Goal: Task Accomplishment & Management: Manage account settings

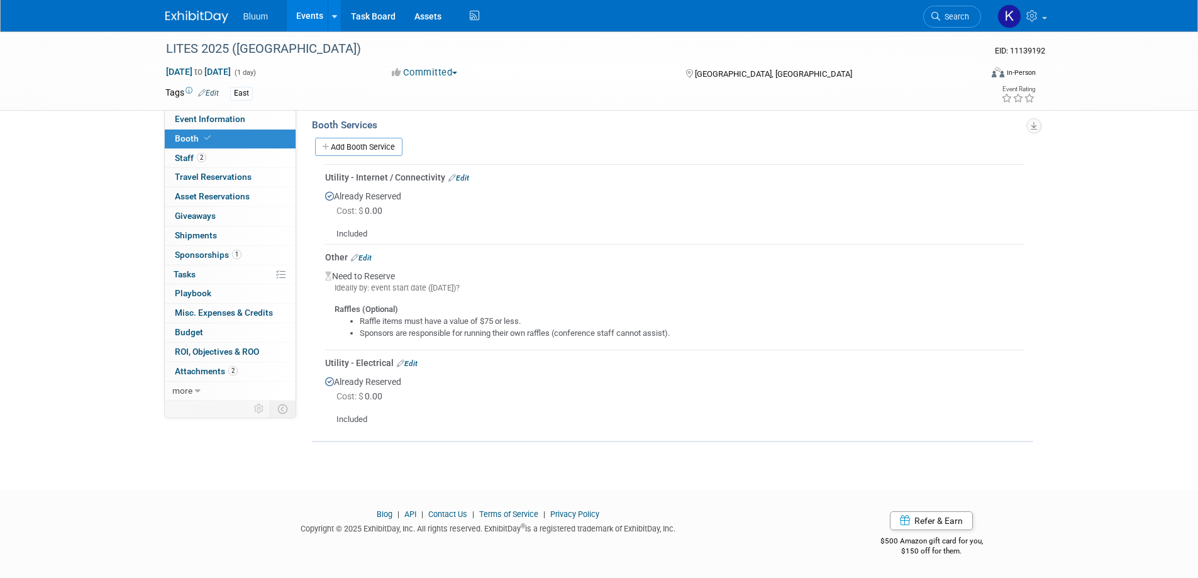
click at [305, 11] on link "Events" at bounding box center [310, 15] width 46 height 31
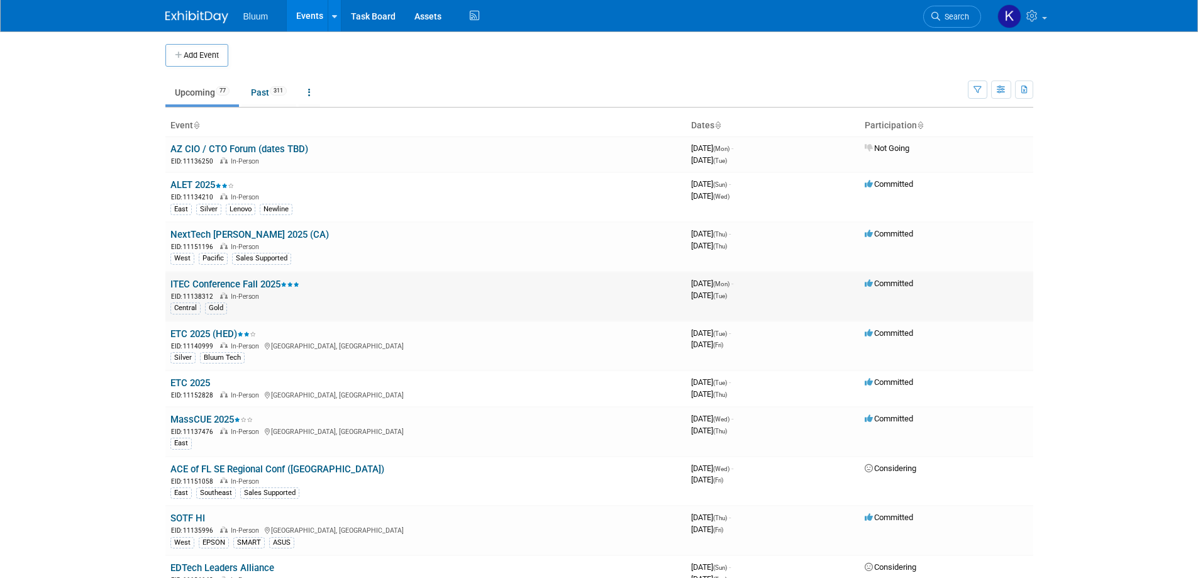
click at [212, 282] on link "ITEC Conference Fall 2025" at bounding box center [234, 284] width 129 height 11
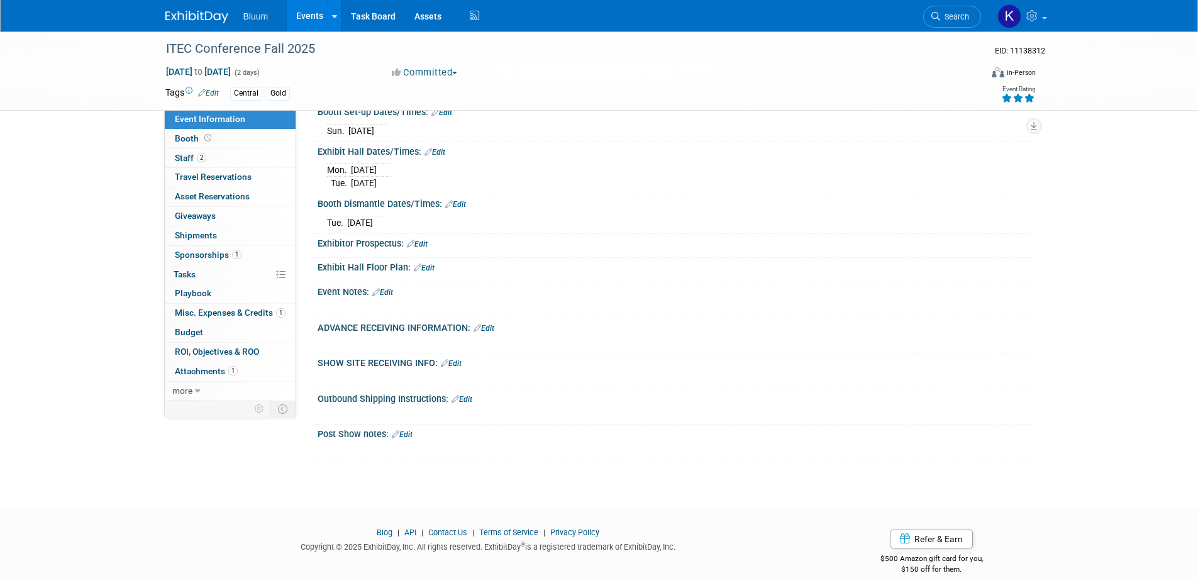
scroll to position [377, 0]
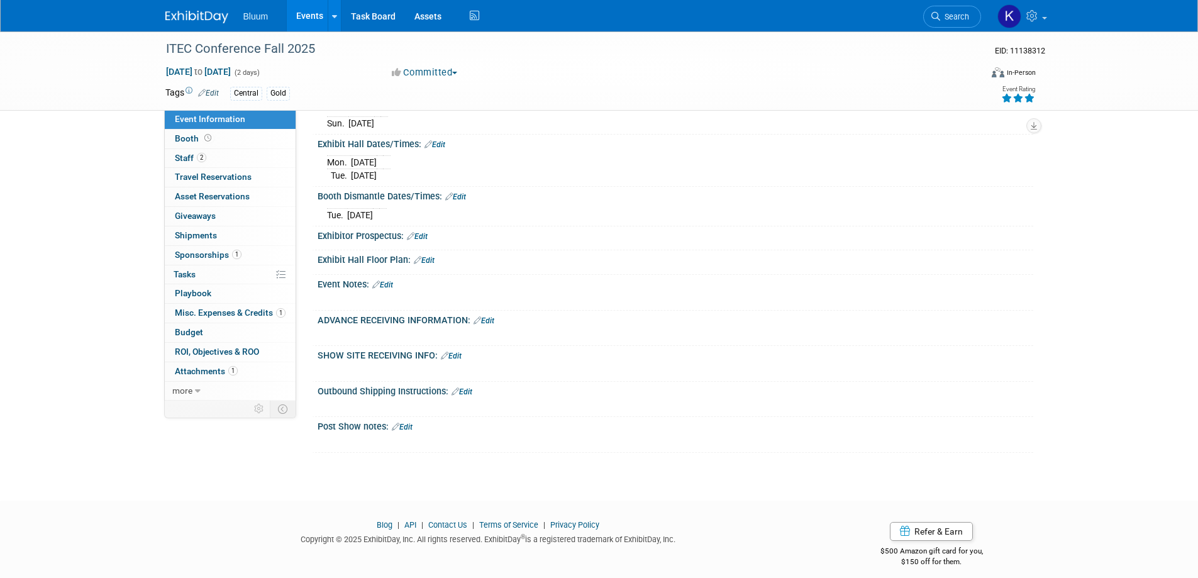
click at [491, 321] on link "Edit" at bounding box center [484, 320] width 21 height 9
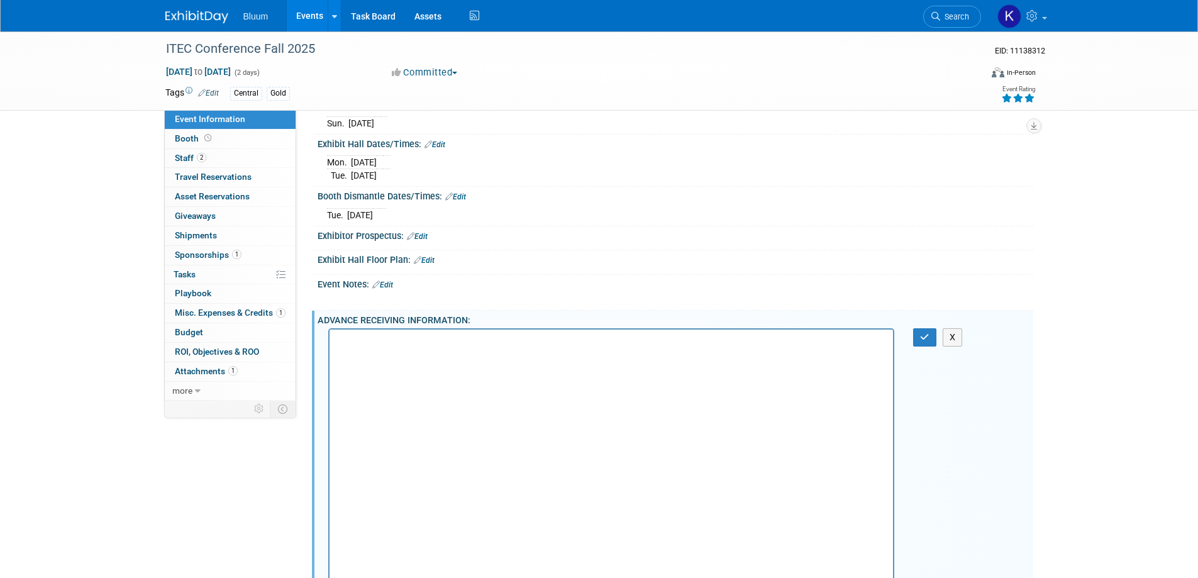
scroll to position [513, 0]
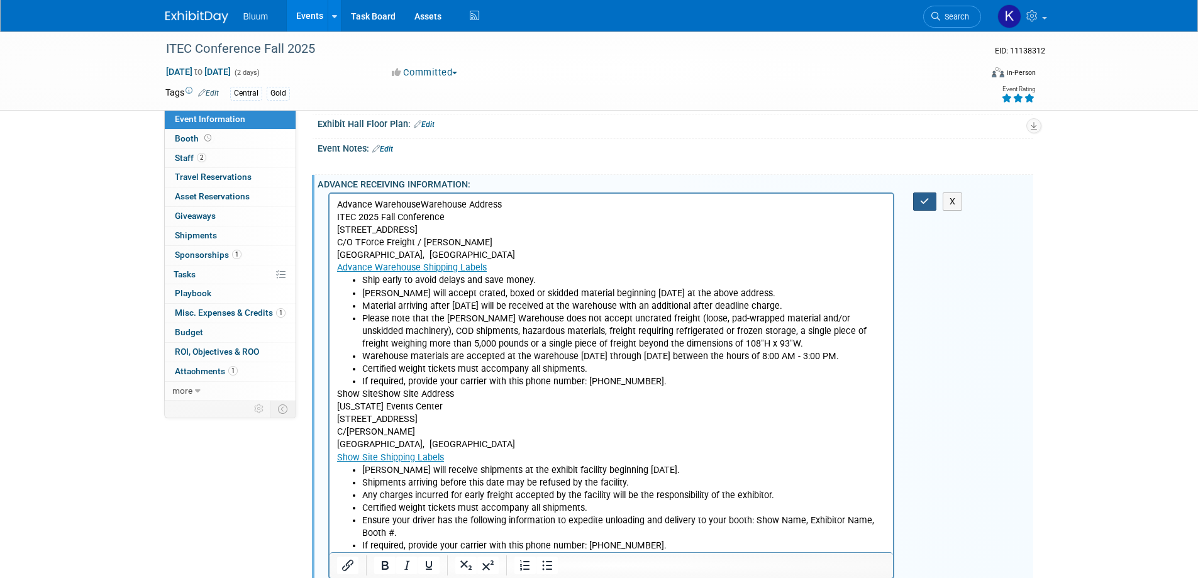
click at [928, 200] on icon "button" at bounding box center [924, 201] width 9 height 9
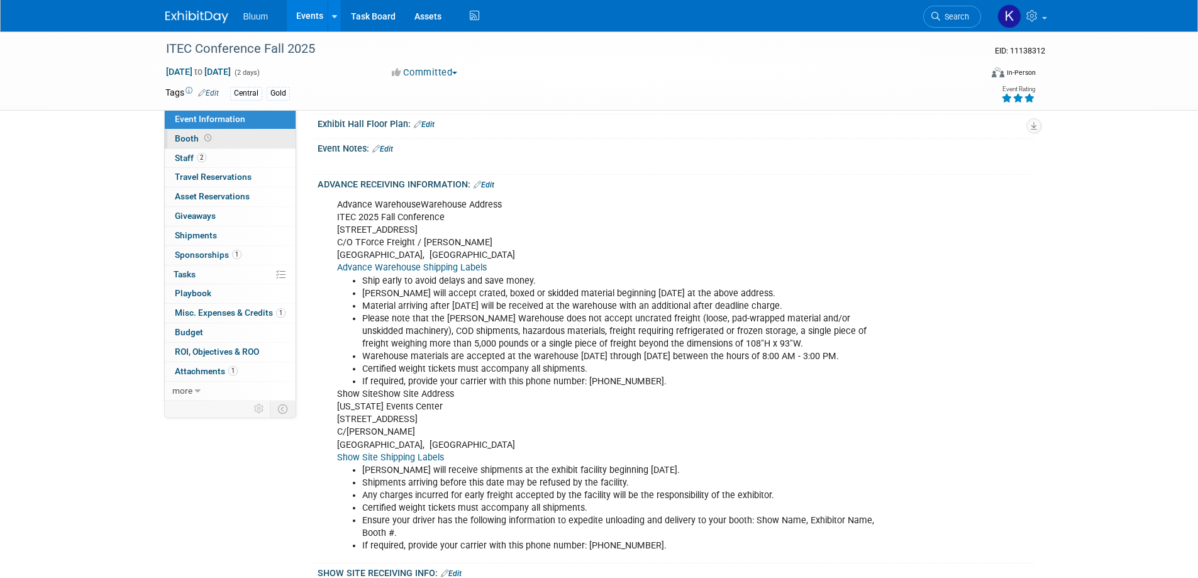
click at [188, 138] on span "Booth" at bounding box center [194, 138] width 39 height 10
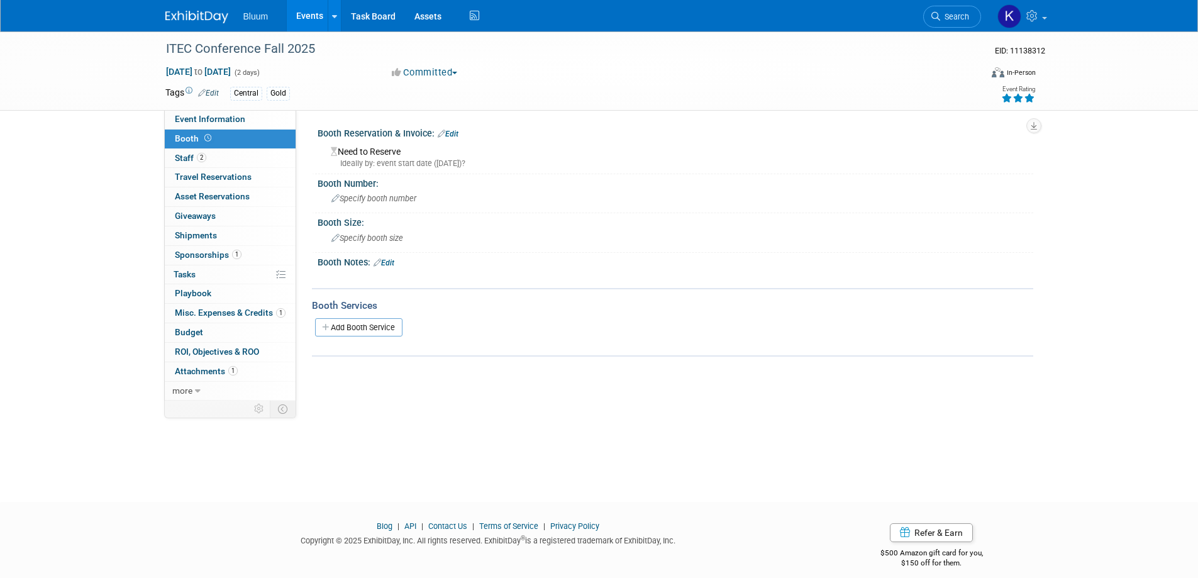
click at [207, 258] on span "Sponsorships 1" at bounding box center [208, 255] width 67 height 10
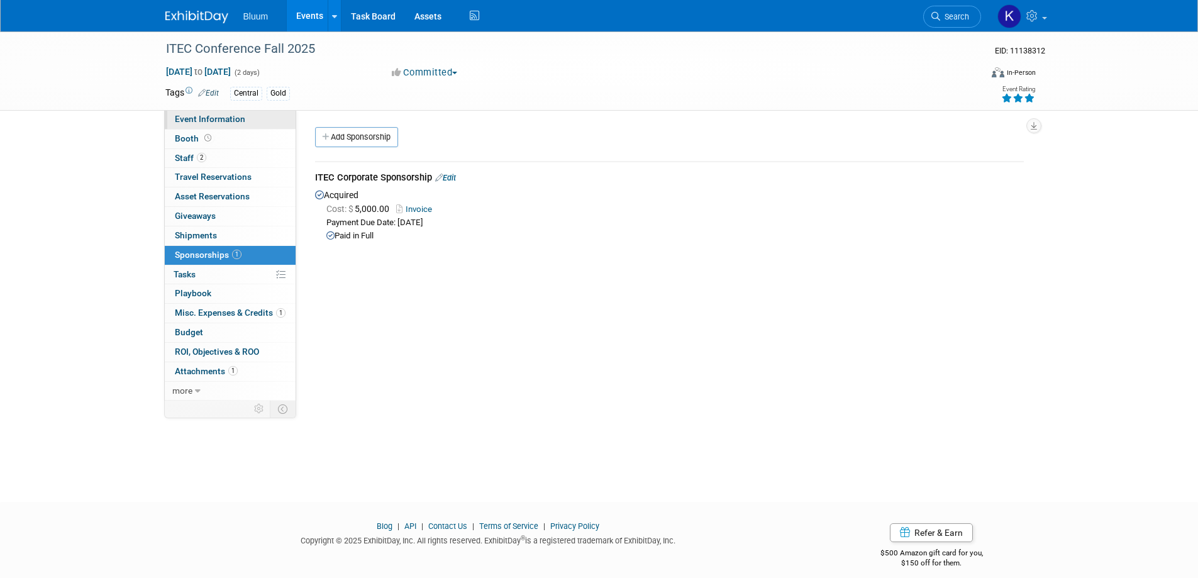
click at [198, 118] on span "Event Information" at bounding box center [210, 119] width 70 height 10
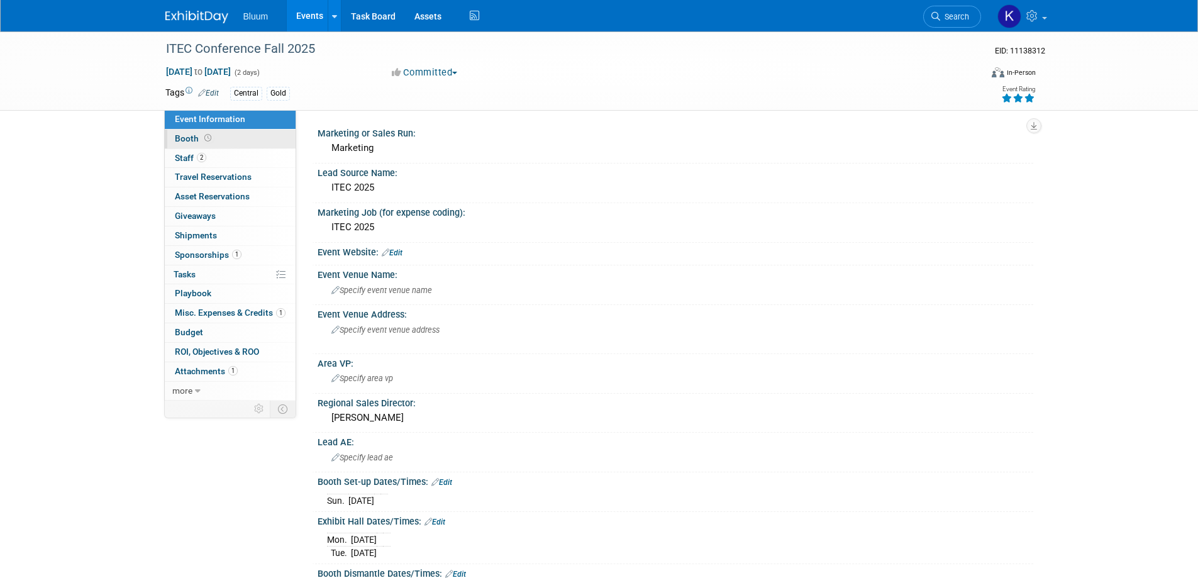
click at [189, 140] on span "Booth" at bounding box center [194, 138] width 39 height 10
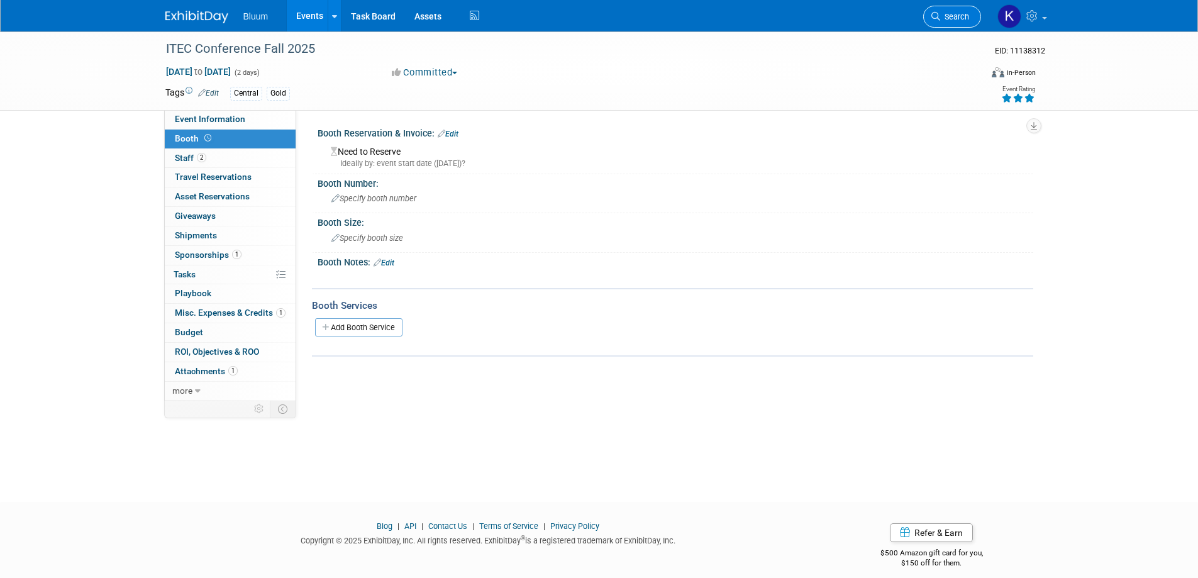
click at [953, 16] on span "Search" at bounding box center [954, 16] width 29 height 9
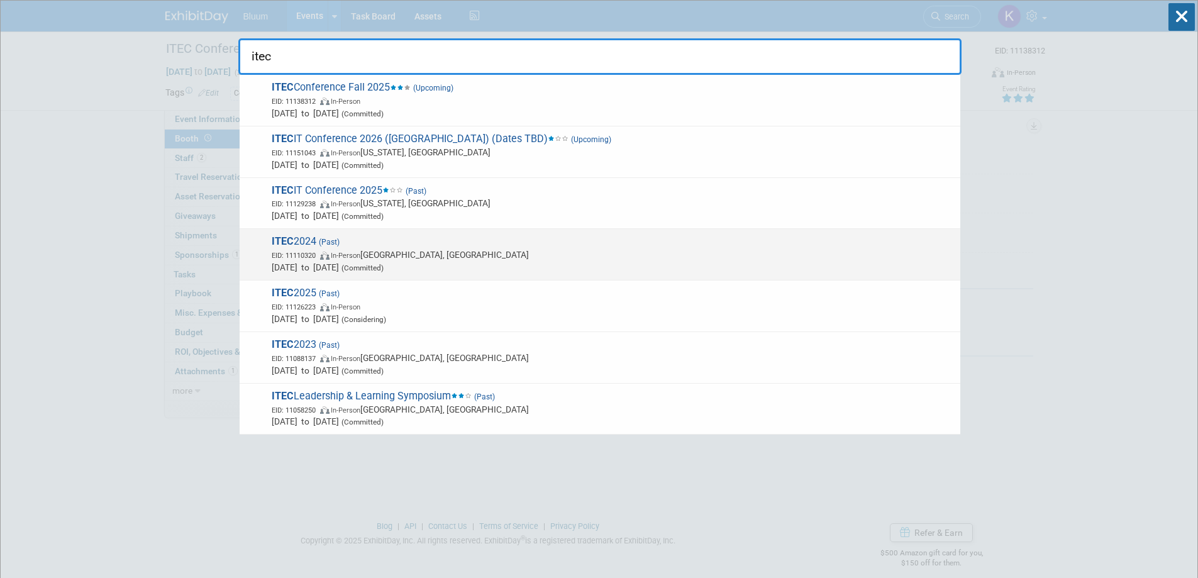
type input "itec"
click at [314, 247] on span "ITEC 2024 (Past) EID: 11110320 In-Person Des Moines, IA Oct 21, 2024 to Oct 22,…" at bounding box center [611, 254] width 686 height 38
click at [0, 0] on div at bounding box center [0, 0] width 0 height 0
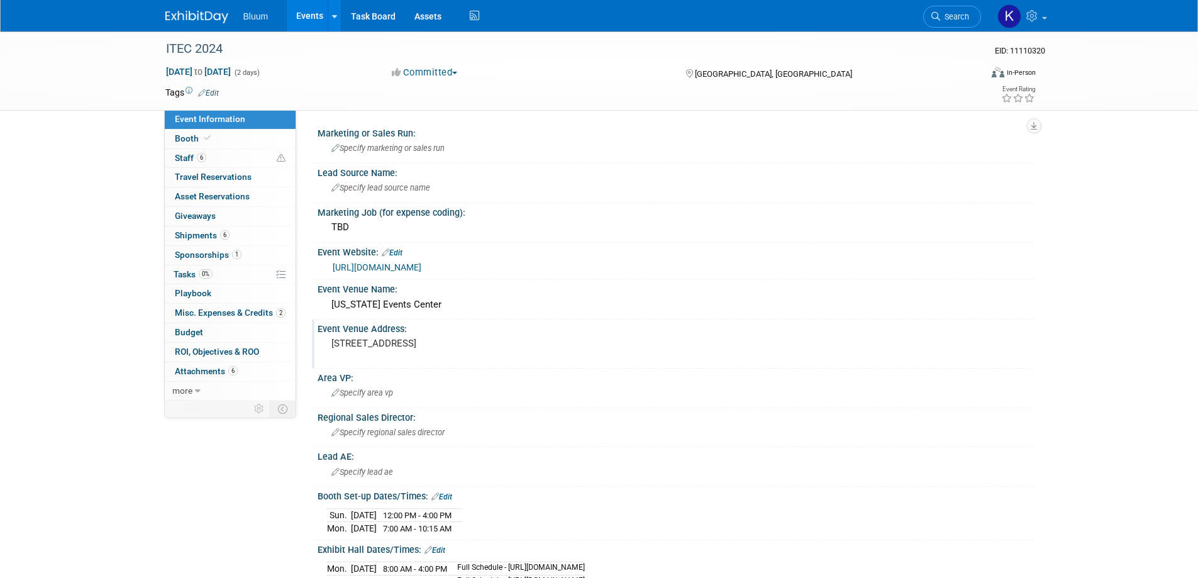
drag, startPoint x: 335, startPoint y: 342, endPoint x: 556, endPoint y: 335, distance: 221.5
click at [556, 335] on div "833 5th Avenue Des Moines, IA 50309" at bounding box center [466, 349] width 279 height 29
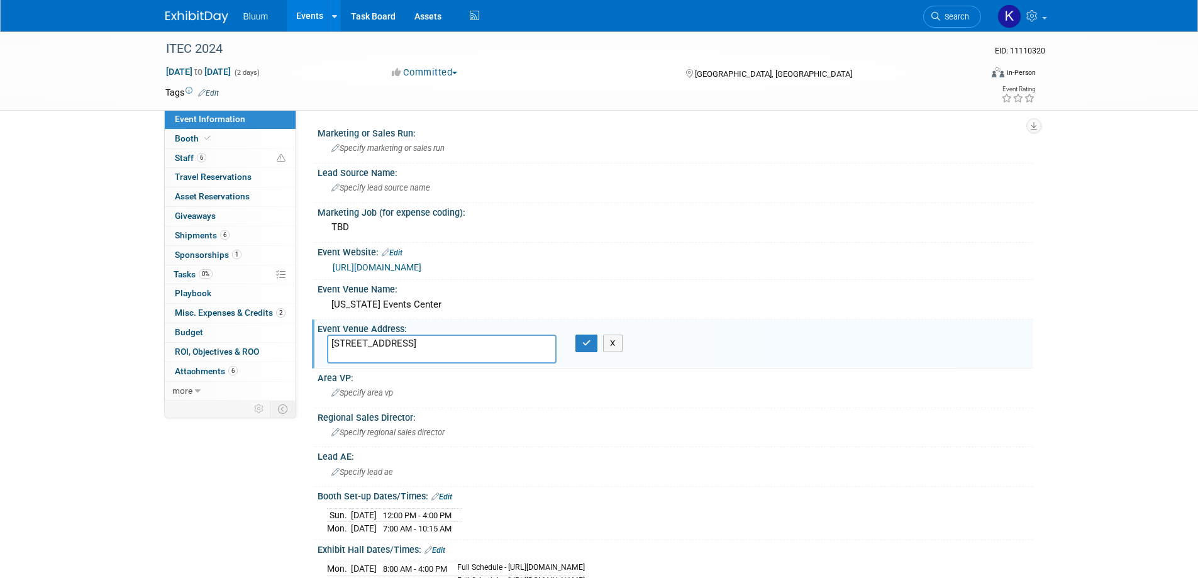
drag, startPoint x: 496, startPoint y: 340, endPoint x: 324, endPoint y: 347, distance: 171.8
click at [324, 347] on div "833 5th Avenue Des Moines, IA 50309" at bounding box center [442, 349] width 248 height 29
click at [951, 15] on span "Search" at bounding box center [954, 16] width 29 height 9
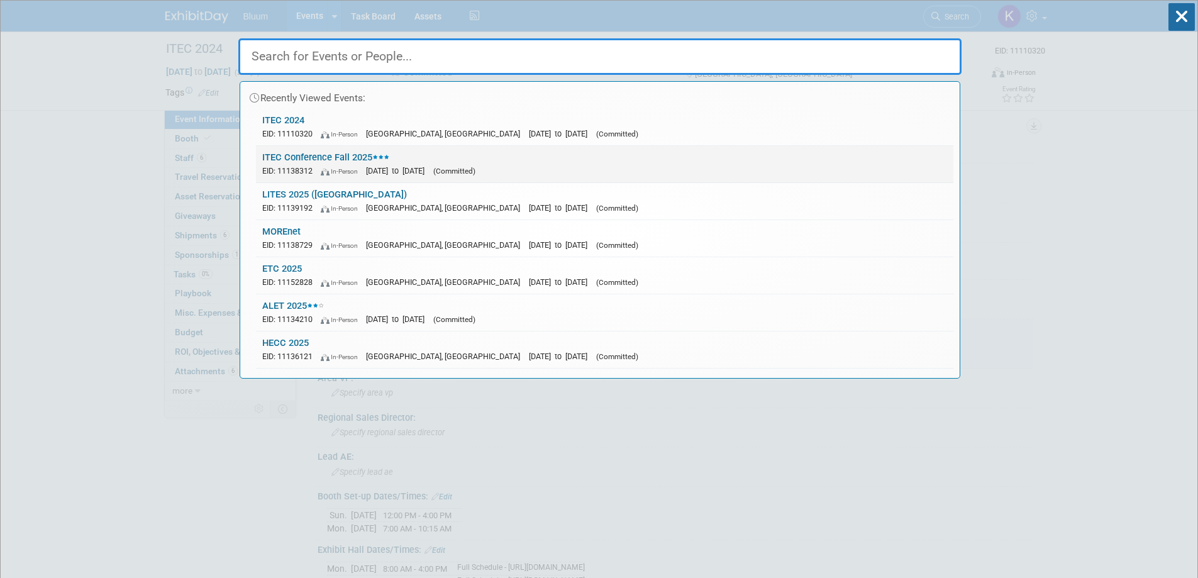
click at [293, 160] on link "ITEC Conference Fall 2025 EID: 11138312 In-Person Oct 13, 2025 to Oct 14, 2025 …" at bounding box center [604, 164] width 697 height 36
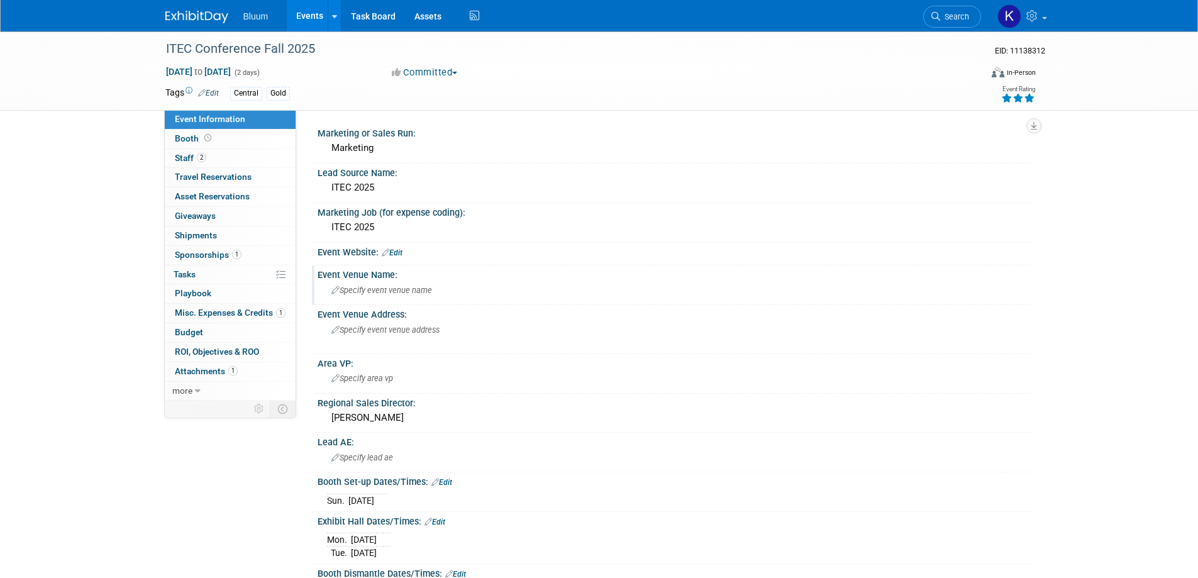
click at [378, 293] on span "Specify event venue name" at bounding box center [381, 290] width 101 height 9
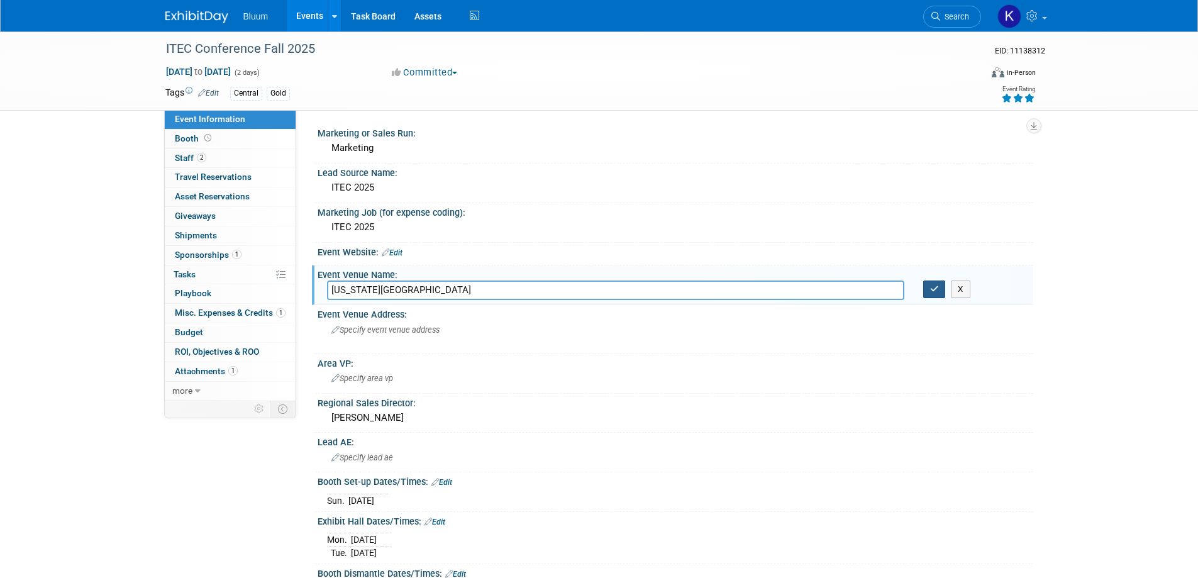
type input "[US_STATE][GEOGRAPHIC_DATA]"
click at [935, 288] on icon "button" at bounding box center [934, 289] width 9 height 8
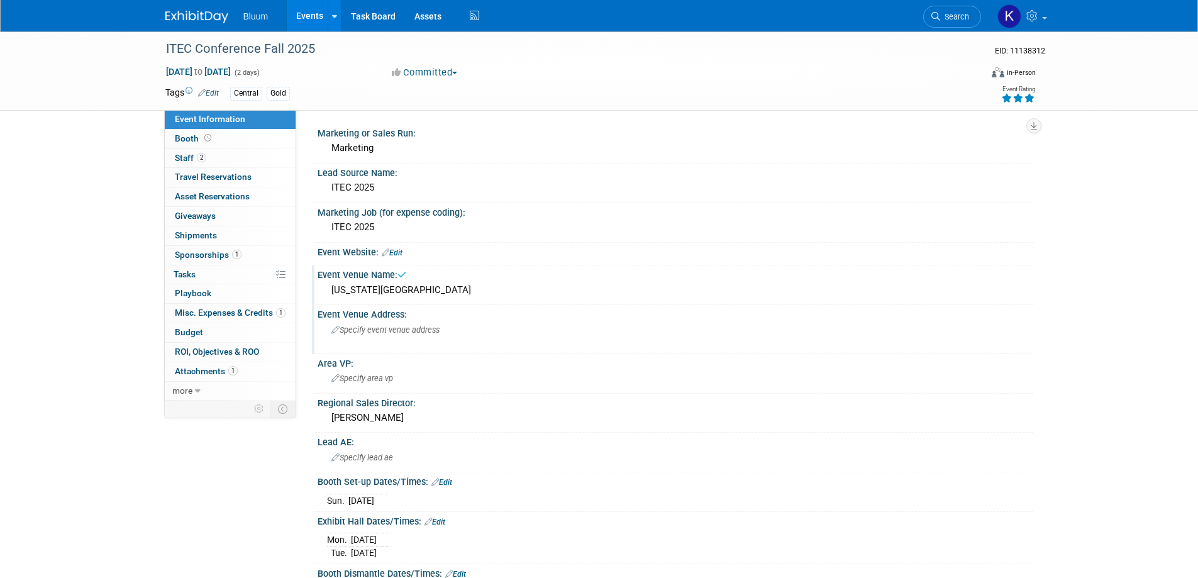
click at [424, 328] on span "Specify event venue address" at bounding box center [385, 329] width 108 height 9
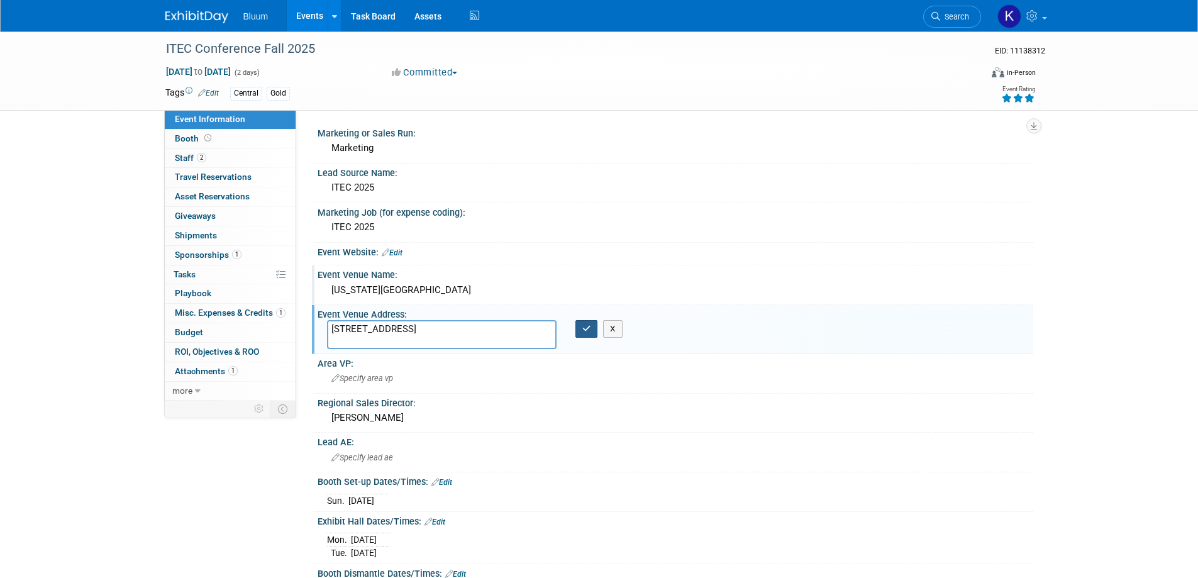
type textarea "[STREET_ADDRESS]"
click at [589, 330] on icon "button" at bounding box center [586, 329] width 9 height 8
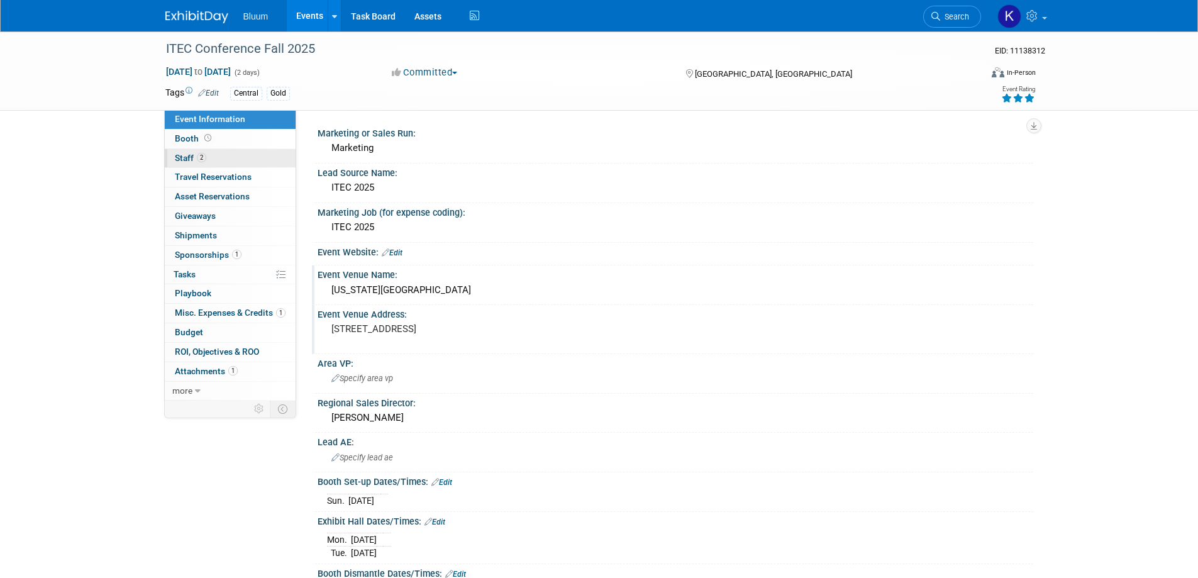
click at [186, 155] on span "Staff 2" at bounding box center [190, 158] width 31 height 10
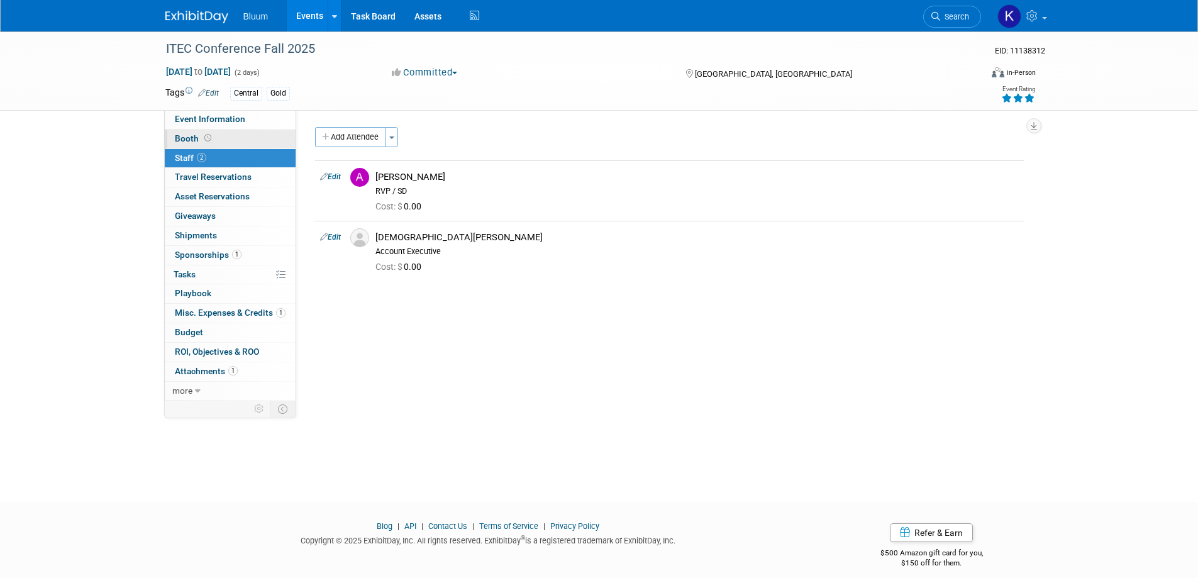
click at [182, 135] on span "Booth" at bounding box center [194, 138] width 39 height 10
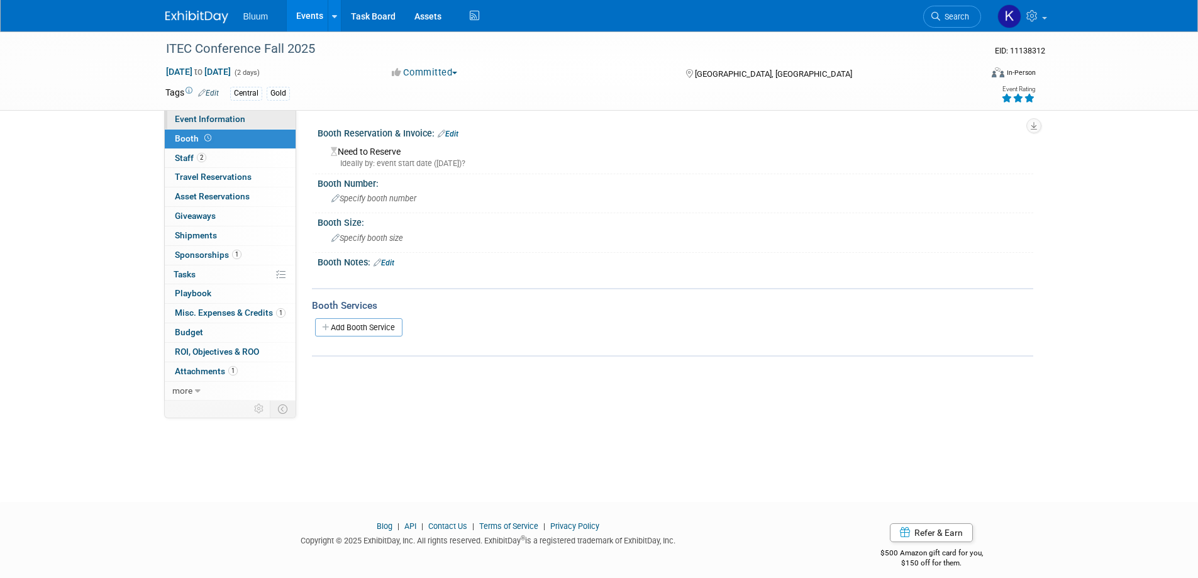
click at [241, 116] on span "Event Information" at bounding box center [210, 119] width 70 height 10
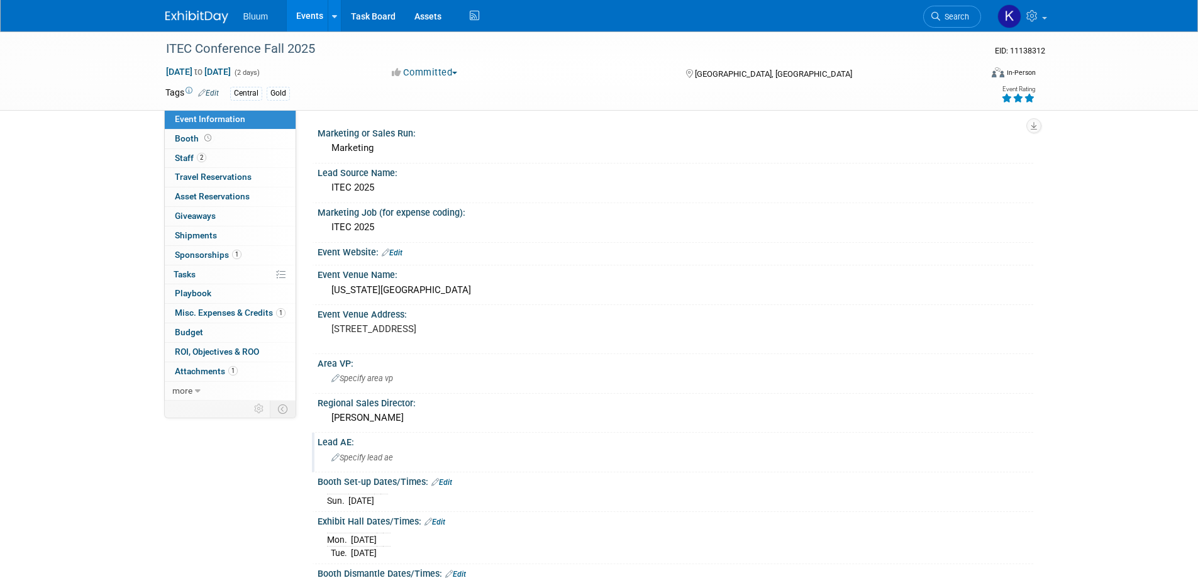
click at [342, 456] on span "Specify lead ae" at bounding box center [362, 457] width 62 height 9
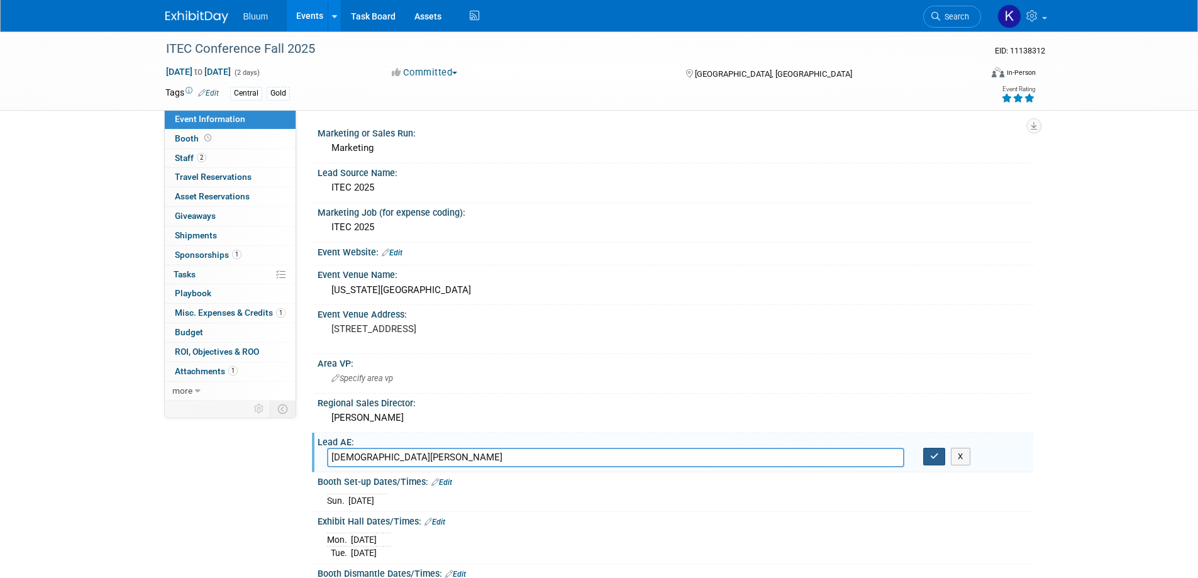
type input "[DEMOGRAPHIC_DATA][PERSON_NAME]"
click at [932, 448] on button "button" at bounding box center [934, 457] width 23 height 18
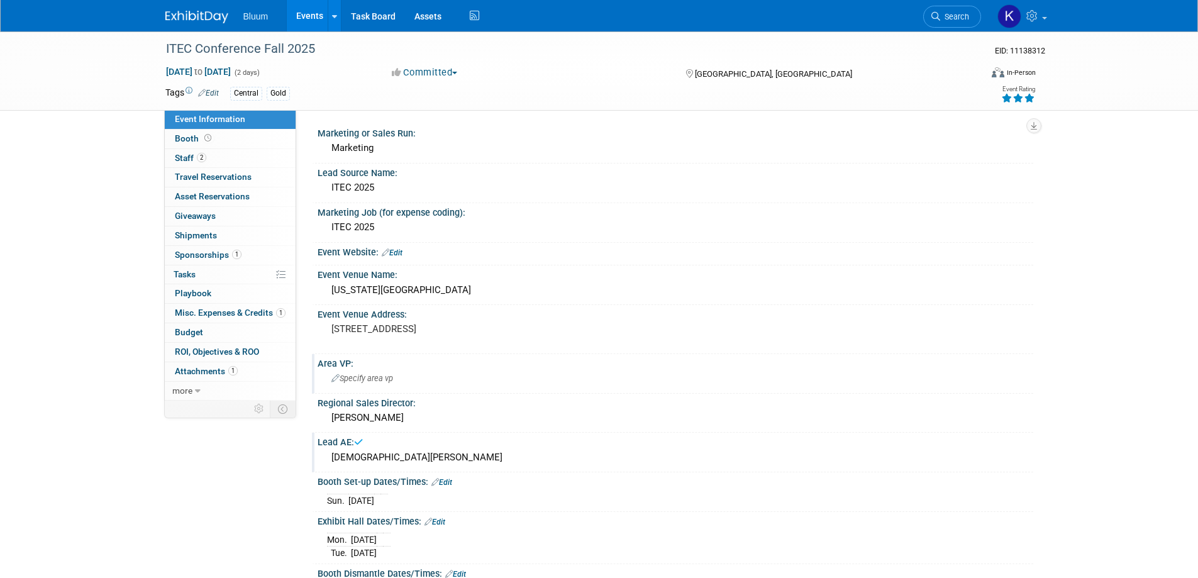
click at [374, 365] on div "Area VP:" at bounding box center [676, 362] width 716 height 16
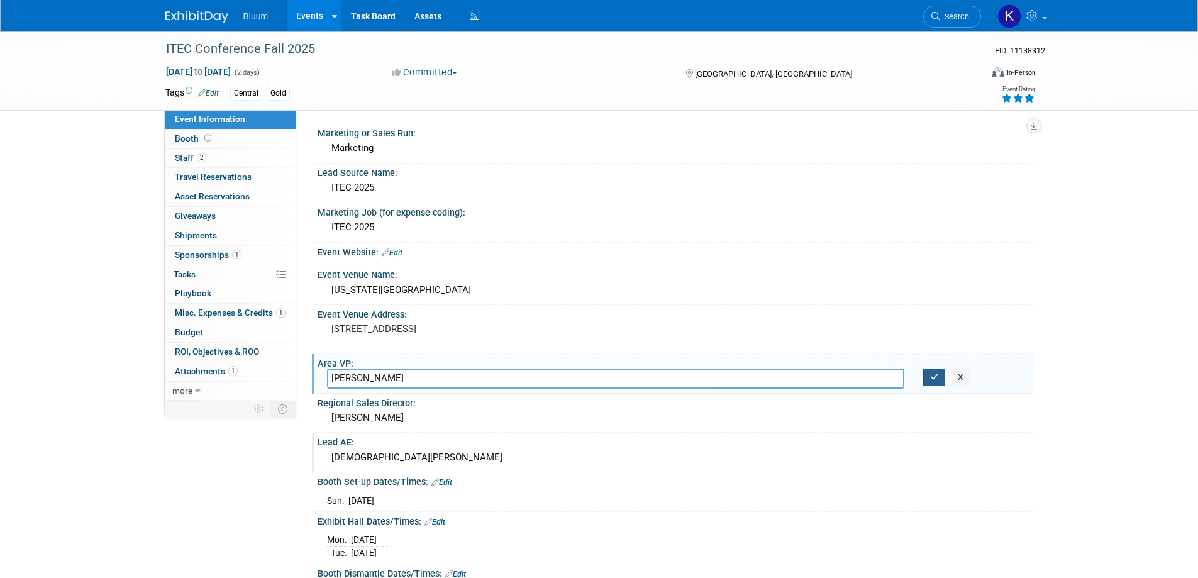
type input "[PERSON_NAME]"
click at [929, 379] on button "button" at bounding box center [934, 378] width 23 height 18
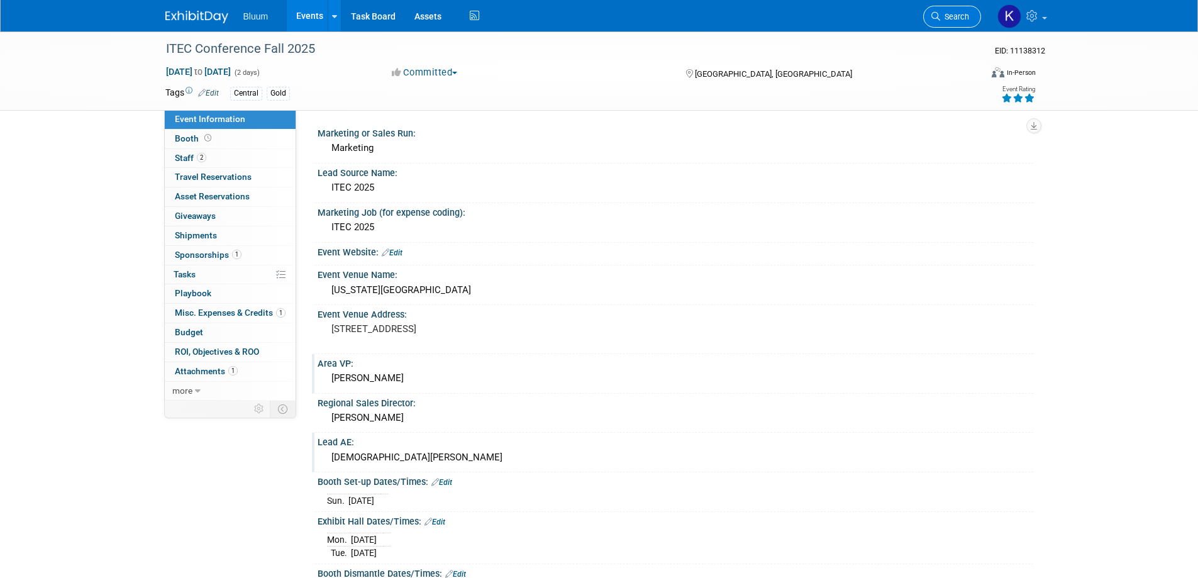
click at [954, 16] on span "Search" at bounding box center [954, 16] width 29 height 9
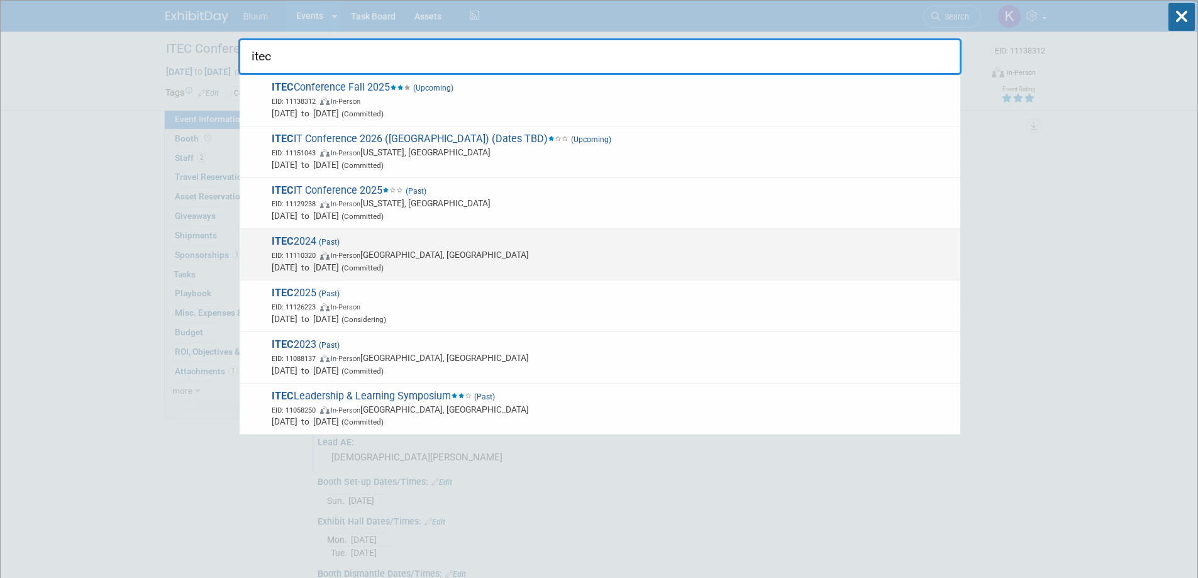
type input "itec"
click at [285, 242] on strong "ITEC" at bounding box center [283, 241] width 22 height 12
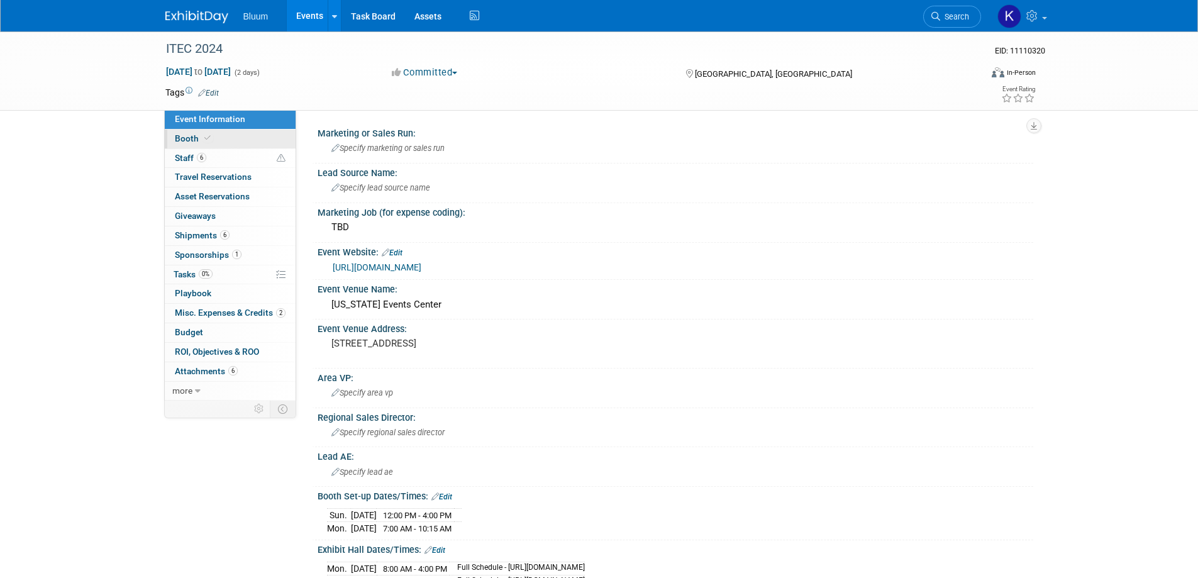
click at [186, 136] on span "Booth" at bounding box center [194, 138] width 38 height 10
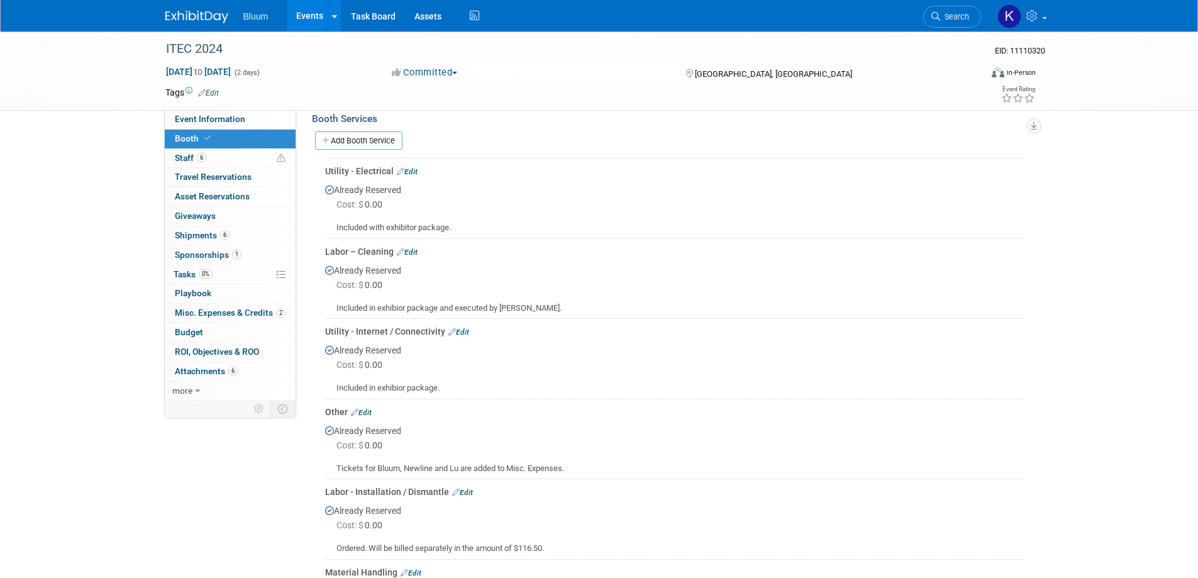
scroll to position [252, 0]
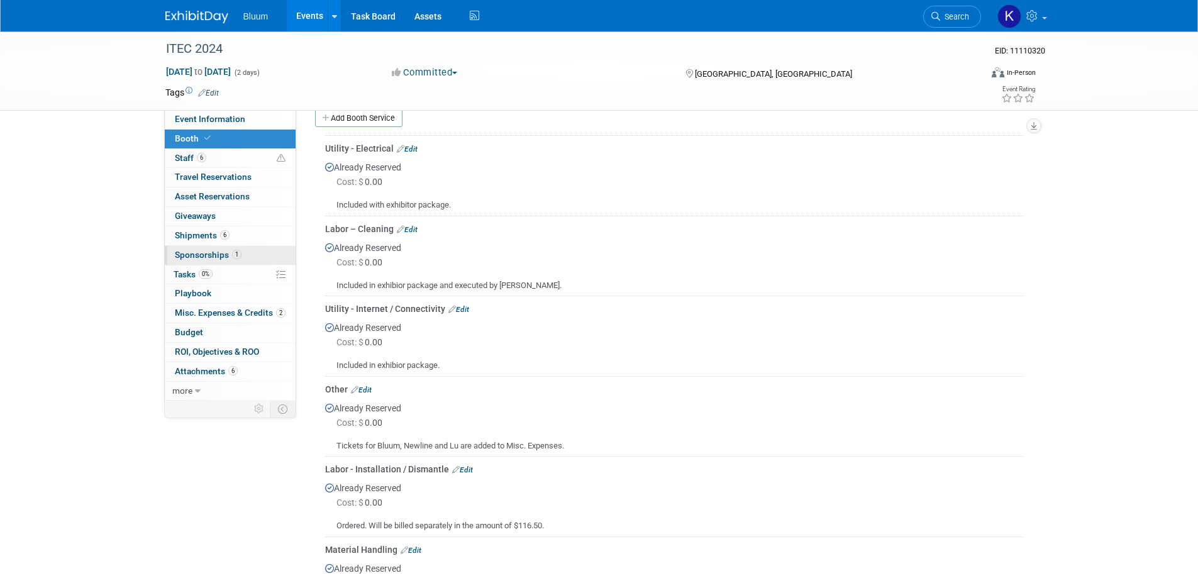
click at [209, 250] on span "Sponsorships 1" at bounding box center [208, 255] width 67 height 10
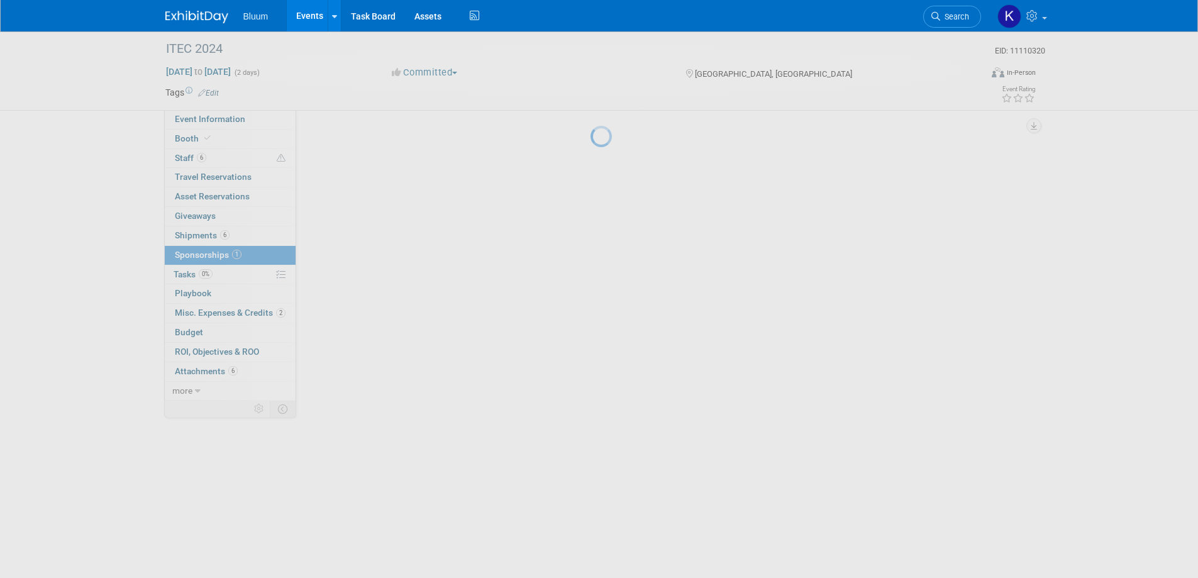
scroll to position [0, 0]
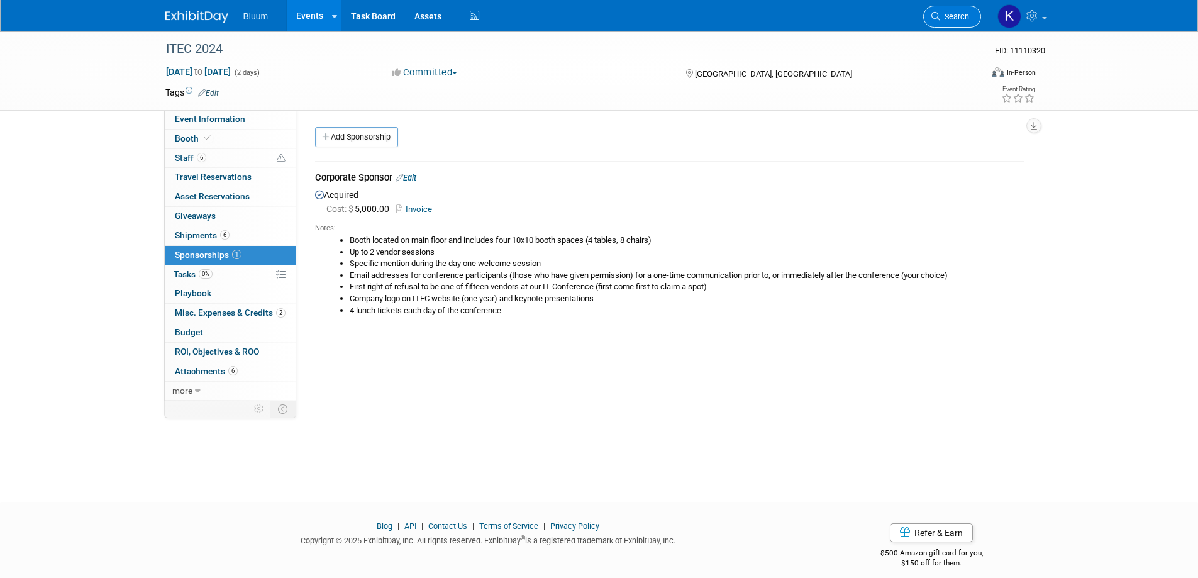
click at [936, 14] on icon at bounding box center [935, 16] width 9 height 9
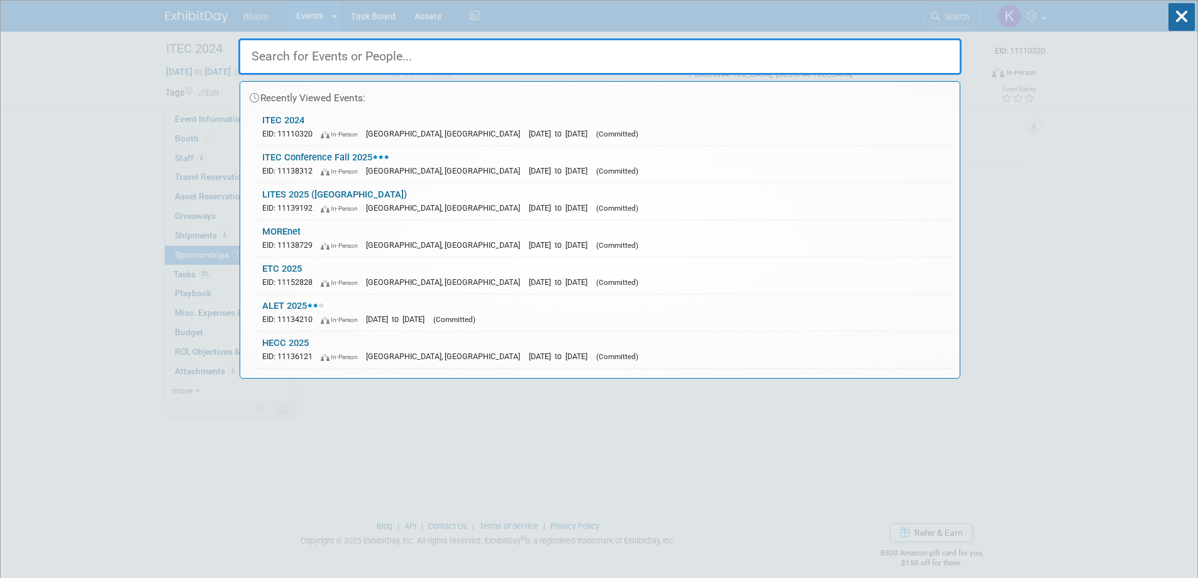
click at [307, 165] on div "EID: 11138312 In-Person Des Moines, IA Oct 13, 2025 to Oct 14, 2025 (Committed)" at bounding box center [604, 170] width 685 height 13
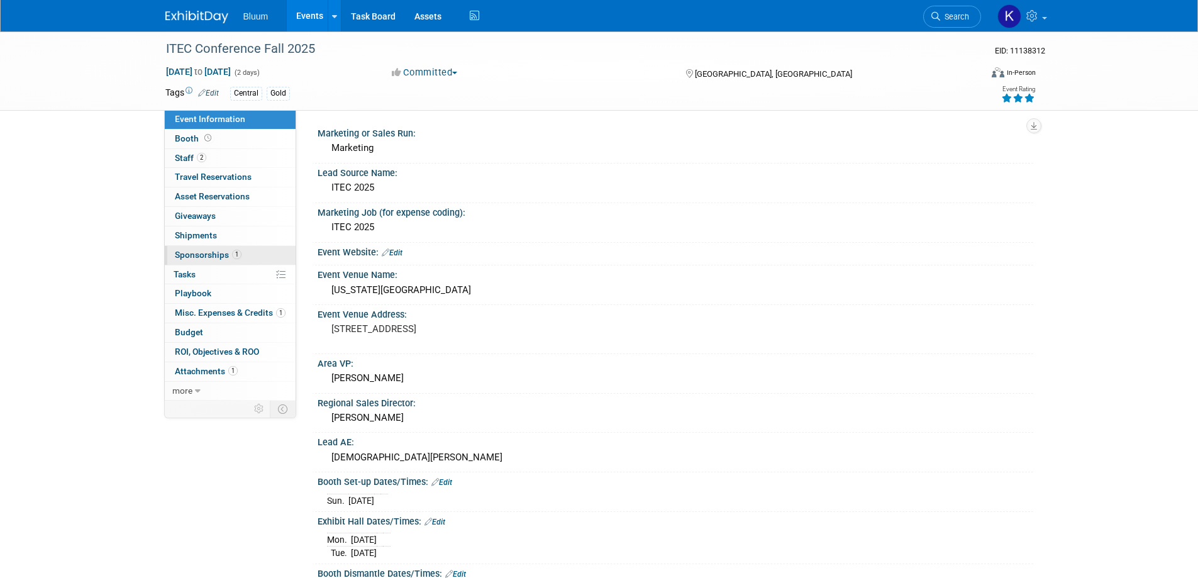
click at [188, 259] on span "Sponsorships 1" at bounding box center [208, 255] width 67 height 10
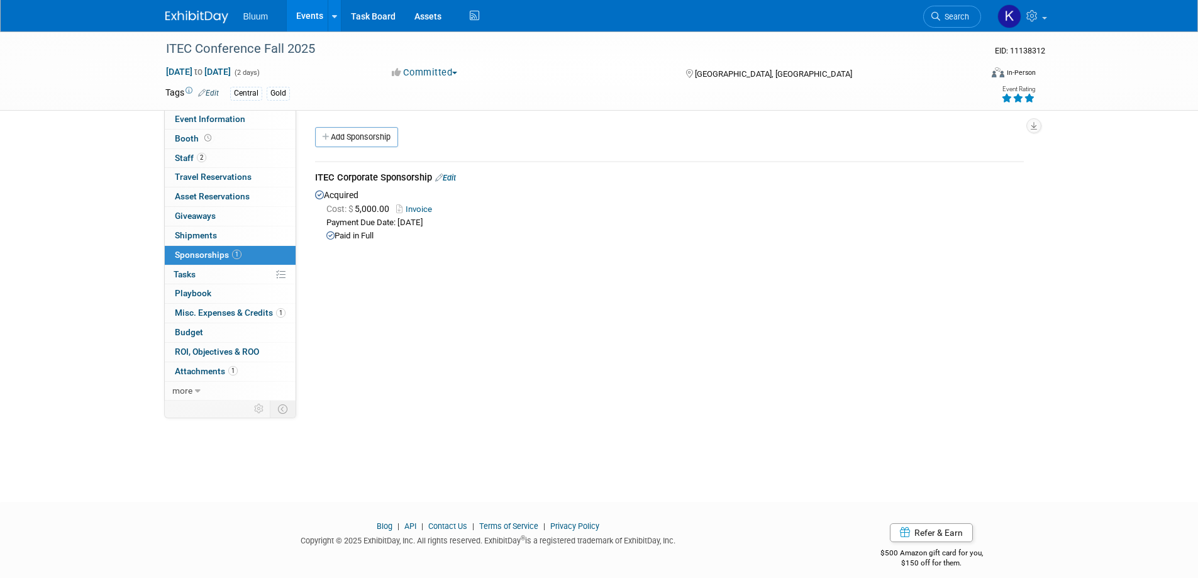
click at [421, 209] on link "Invoice" at bounding box center [416, 208] width 41 height 9
click at [951, 20] on span "Search" at bounding box center [954, 16] width 29 height 9
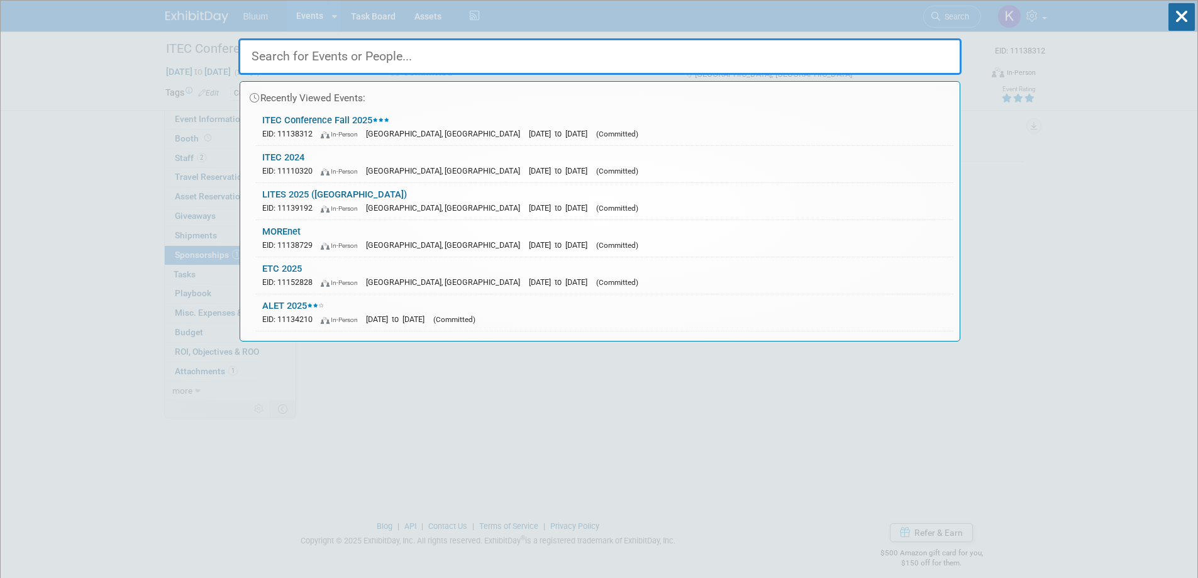
click at [292, 167] on span "EID: 11110320" at bounding box center [290, 170] width 56 height 9
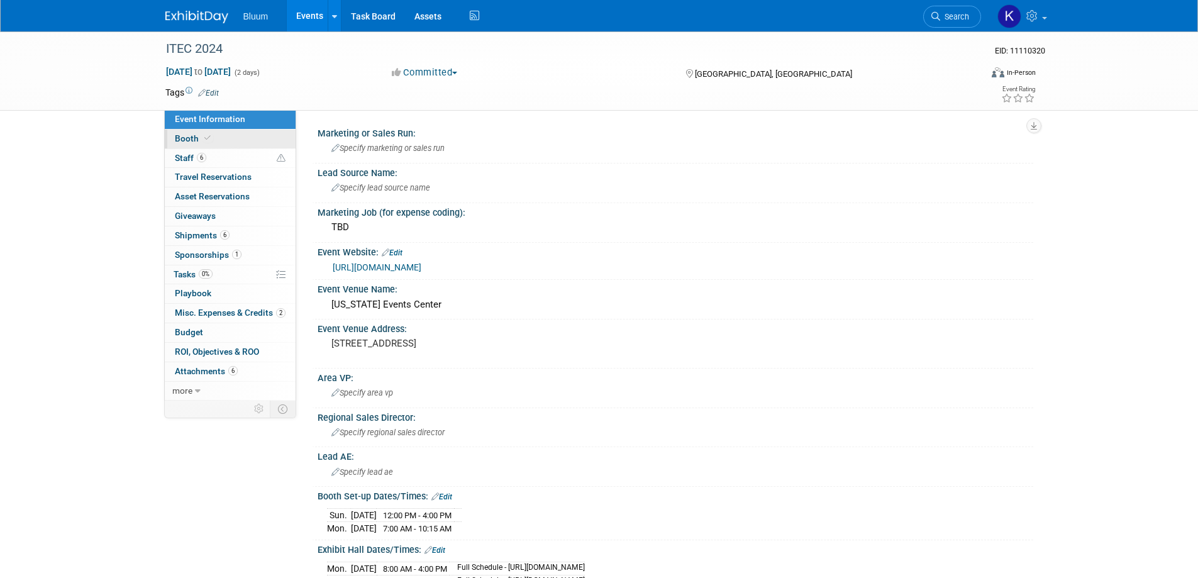
click at [193, 143] on span "Booth" at bounding box center [194, 138] width 38 height 10
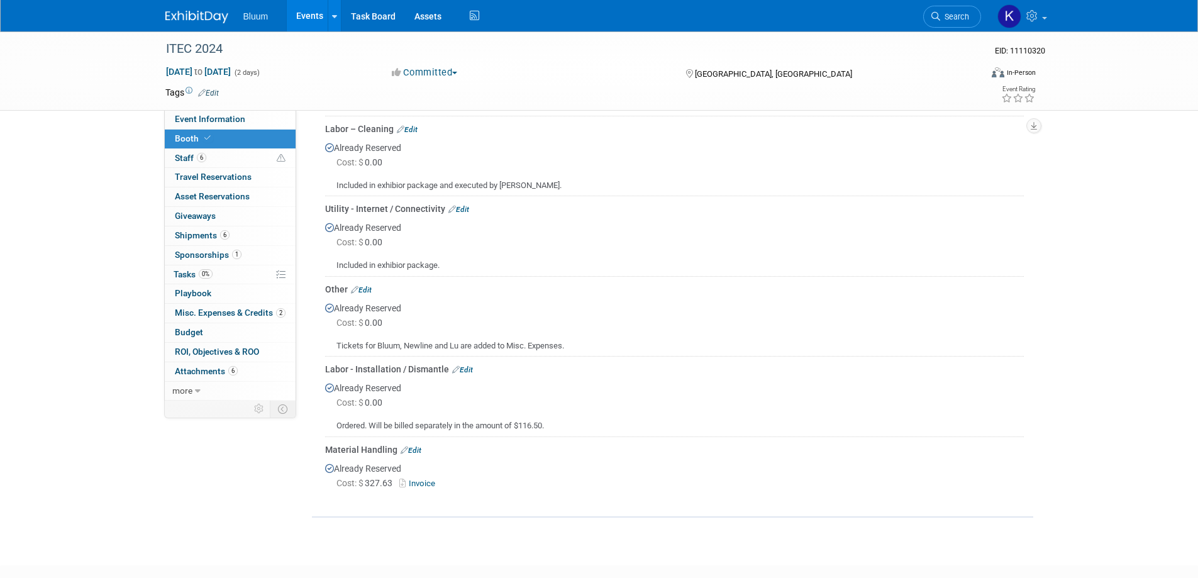
scroll to position [175, 0]
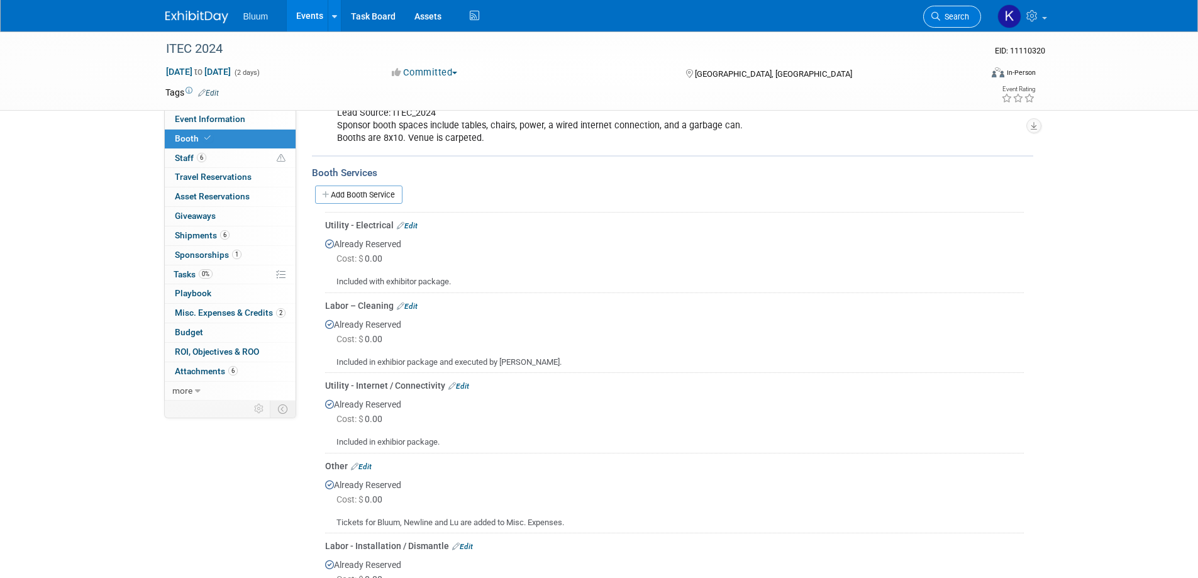
click at [936, 14] on icon at bounding box center [935, 16] width 9 height 9
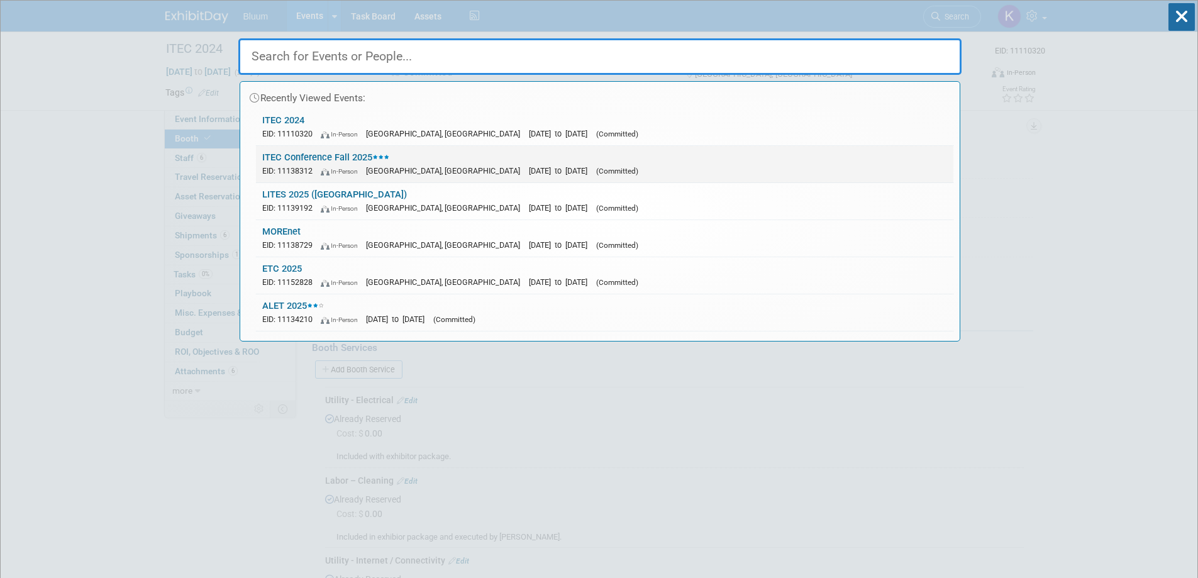
click at [318, 156] on link "ITEC Conference Fall 2025 EID: 11138312 In-Person [GEOGRAPHIC_DATA], [GEOGRAPHI…" at bounding box center [604, 164] width 697 height 36
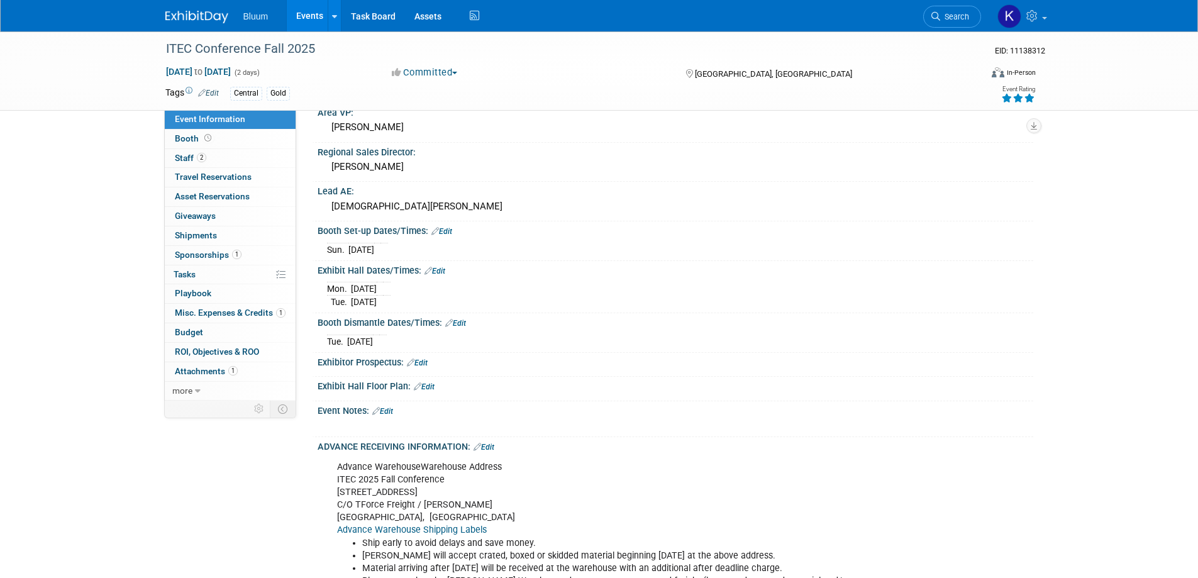
scroll to position [252, 0]
click at [182, 142] on link "Booth" at bounding box center [230, 139] width 131 height 19
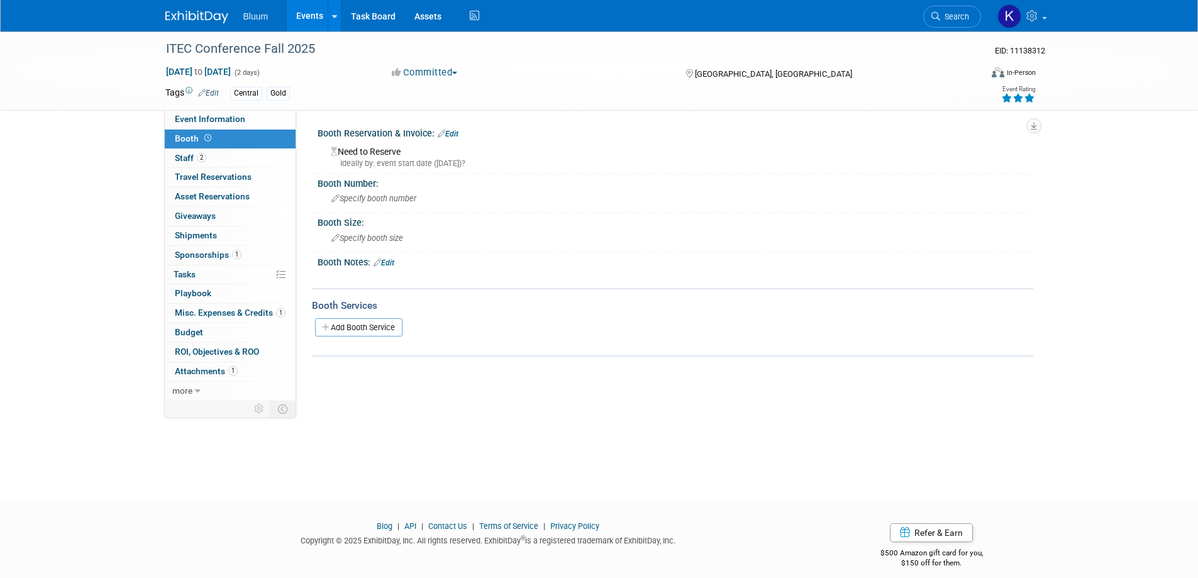
click at [352, 328] on link "Add Booth Service" at bounding box center [358, 327] width 87 height 18
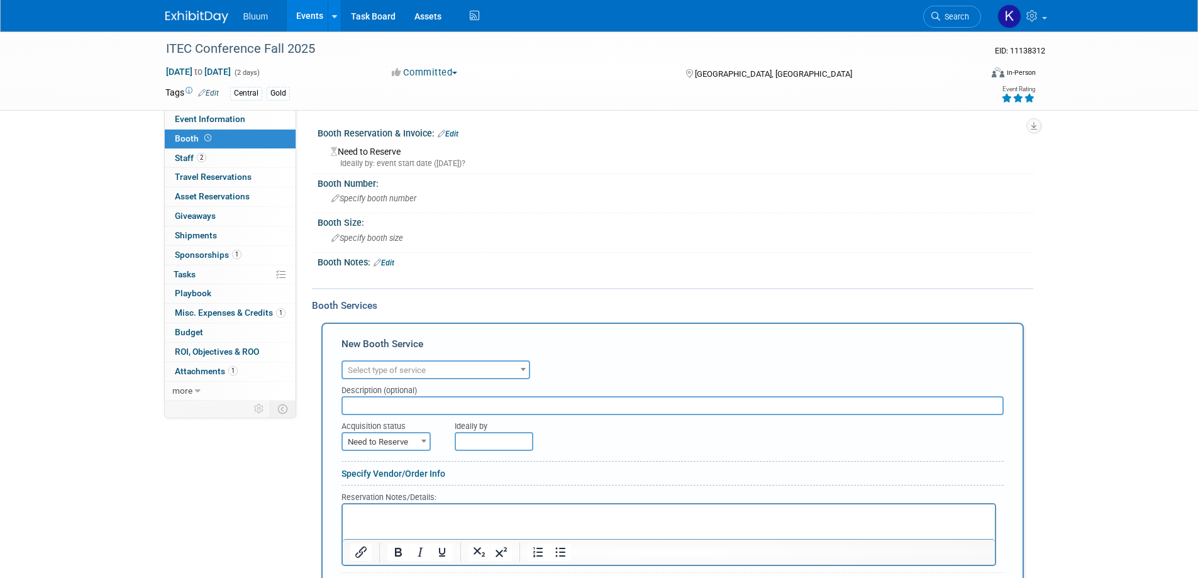
click at [447, 369] on span "Select type of service" at bounding box center [436, 371] width 186 height 18
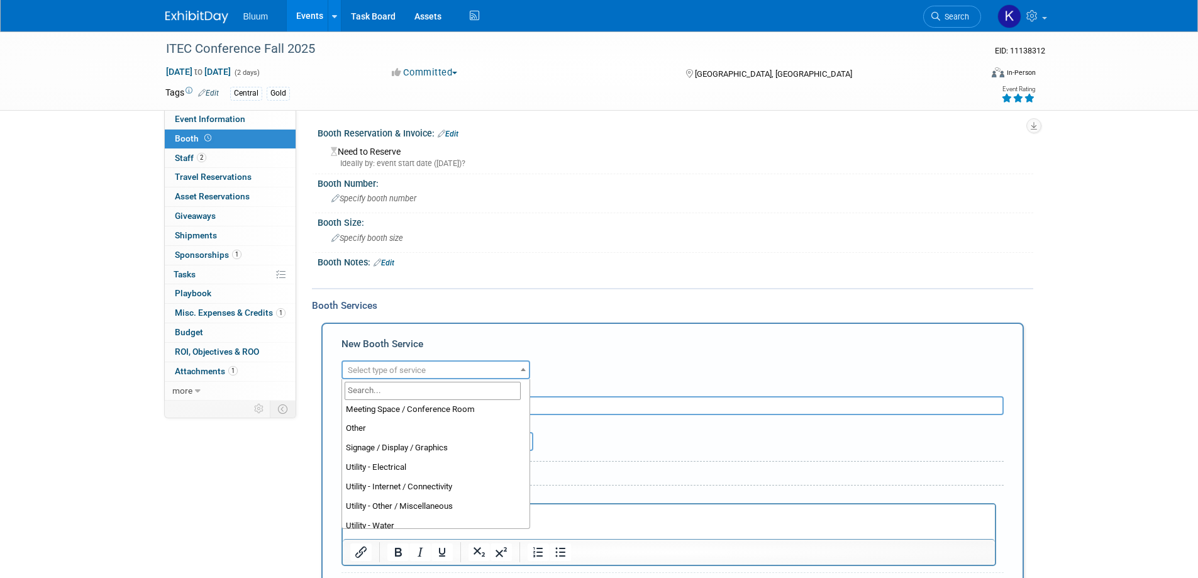
scroll to position [322, 0]
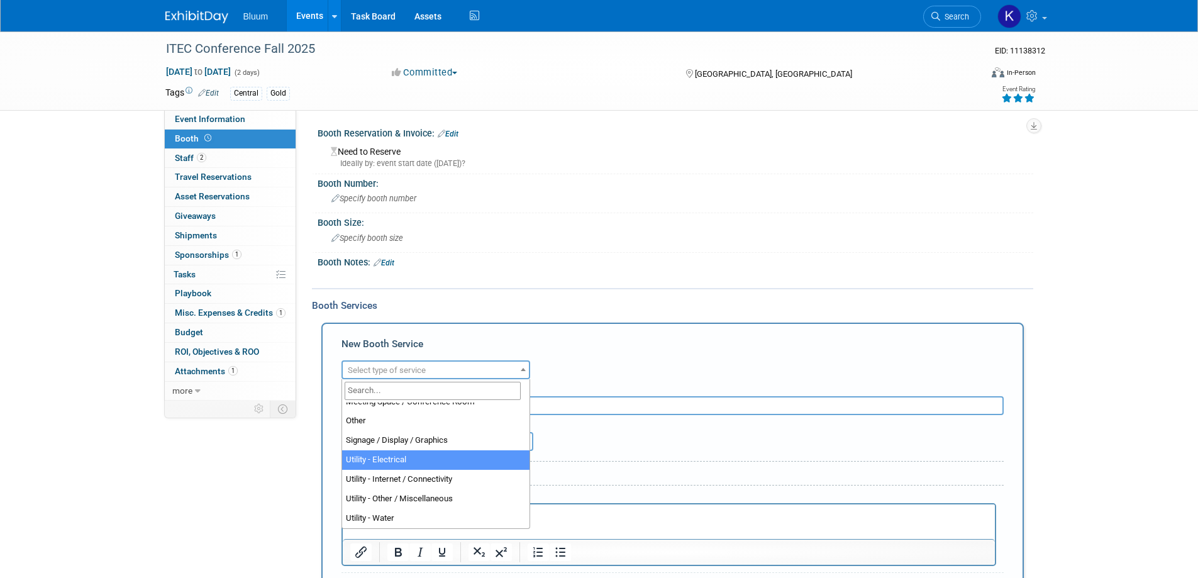
select select "8"
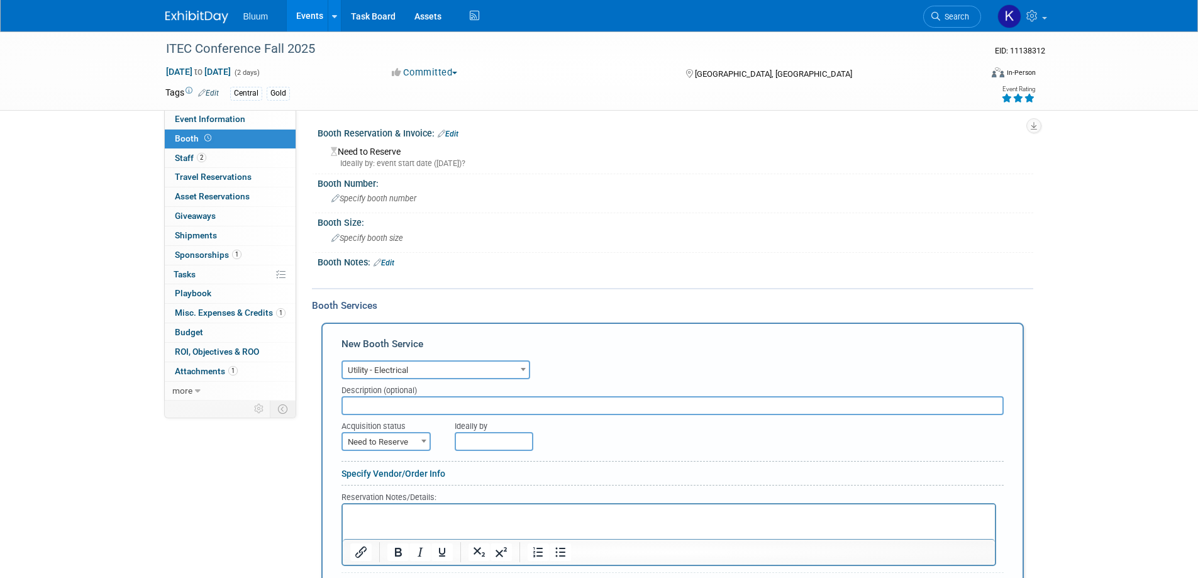
click at [387, 439] on span "Need to Reserve" at bounding box center [386, 442] width 87 height 18
select select "2"
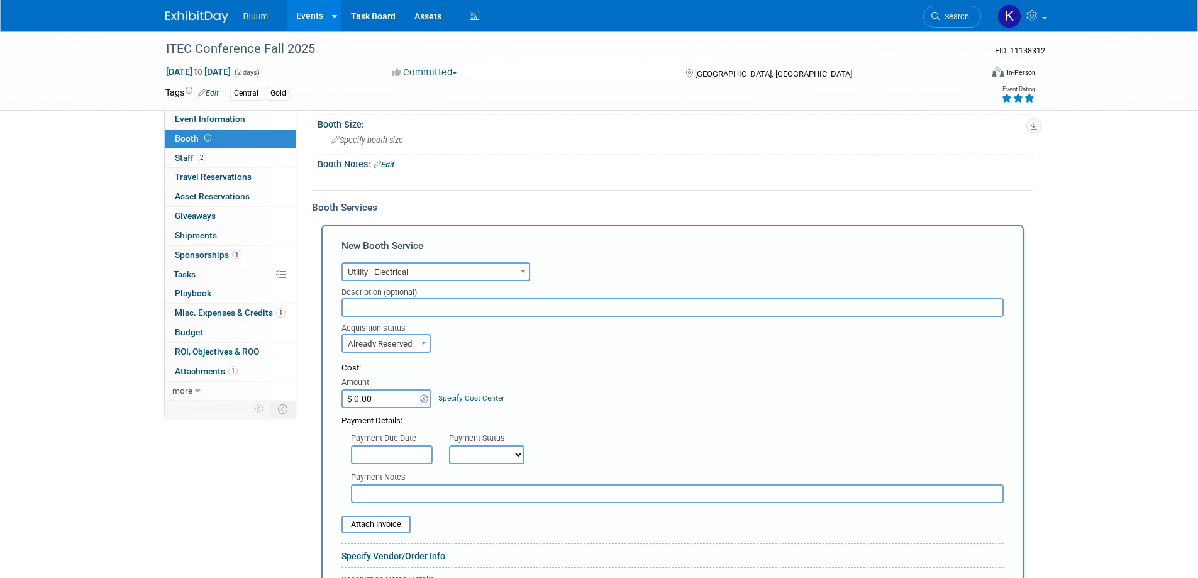
scroll to position [252, 0]
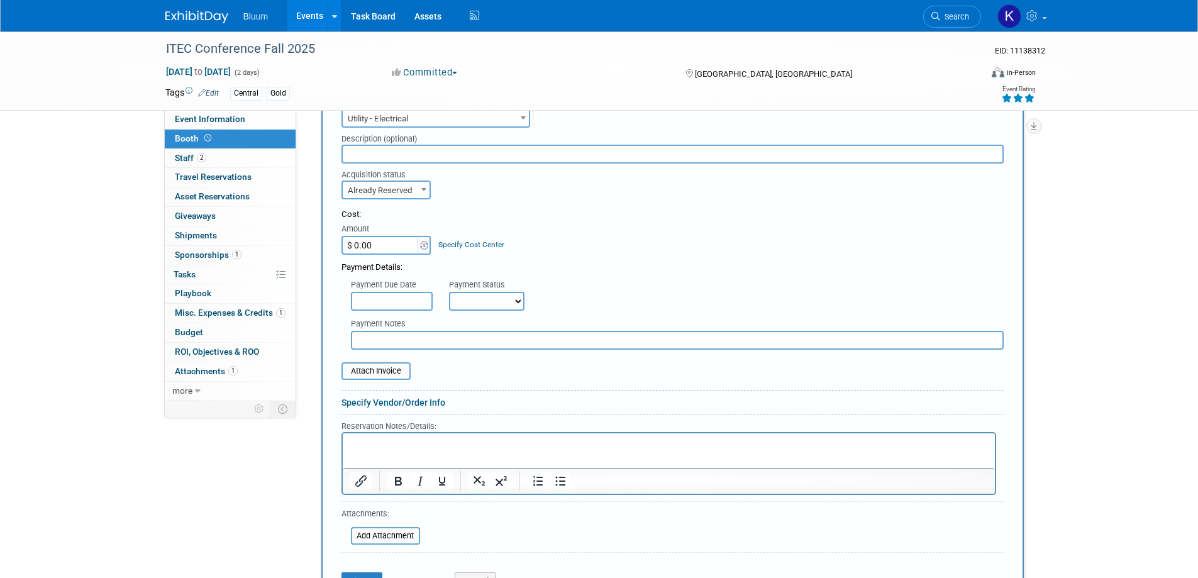
click at [376, 447] on p "Rich Text Area. Press ALT-0 for help." at bounding box center [669, 444] width 638 height 12
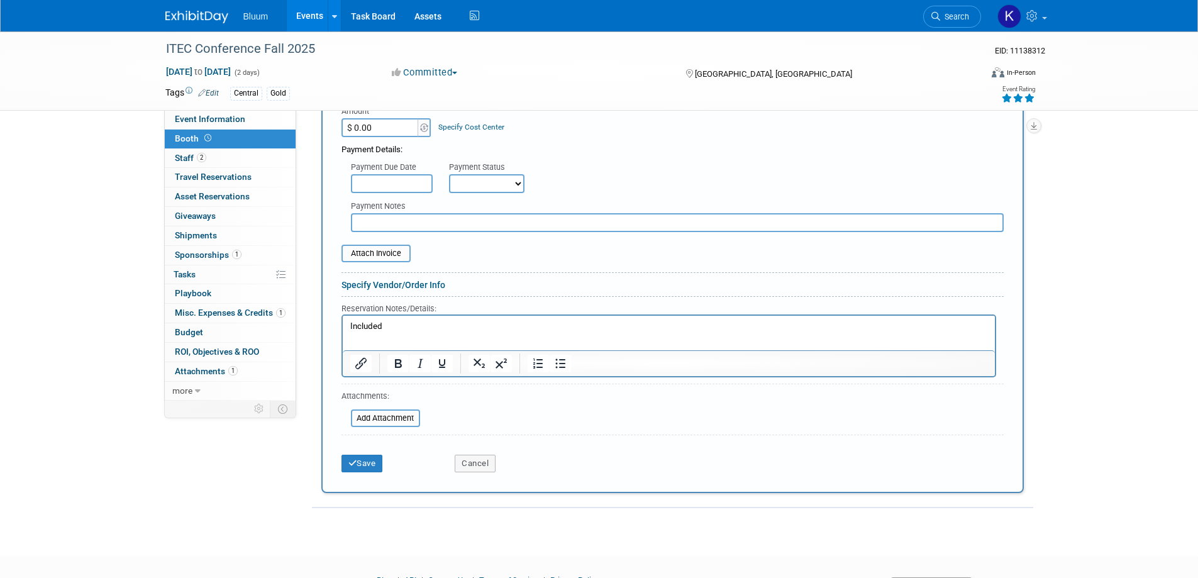
scroll to position [377, 0]
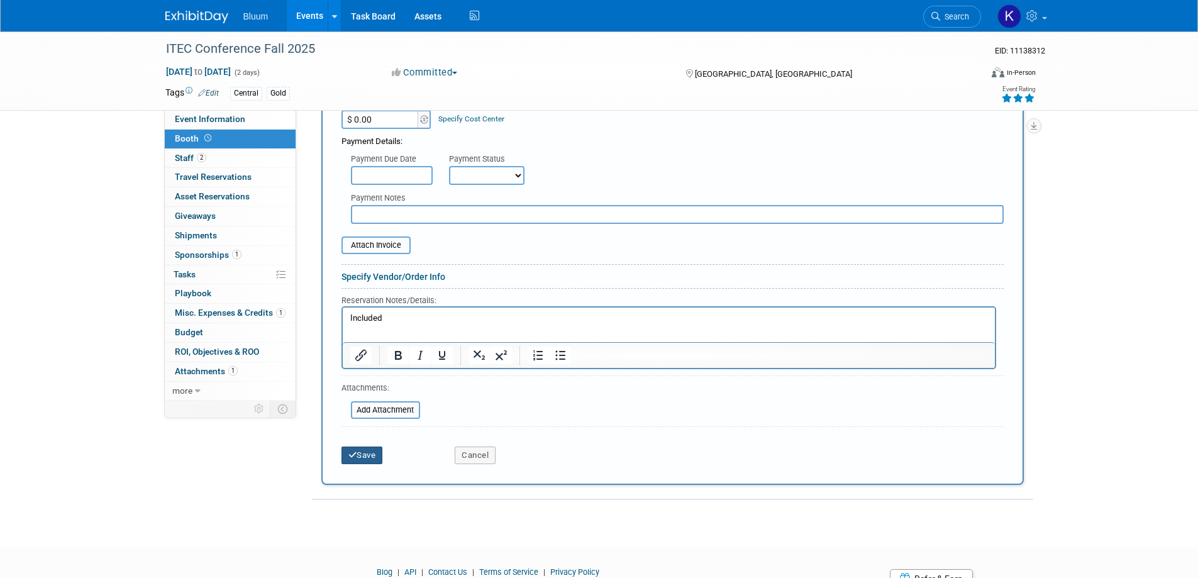
click at [369, 460] on button "Save" at bounding box center [363, 456] width 42 height 18
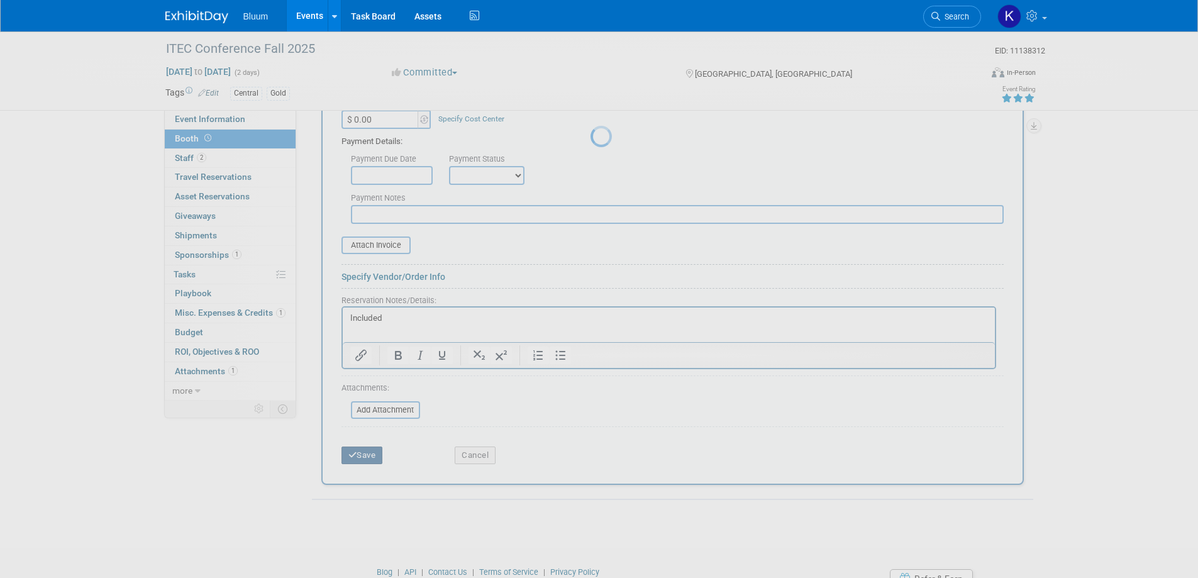
scroll to position [12, 0]
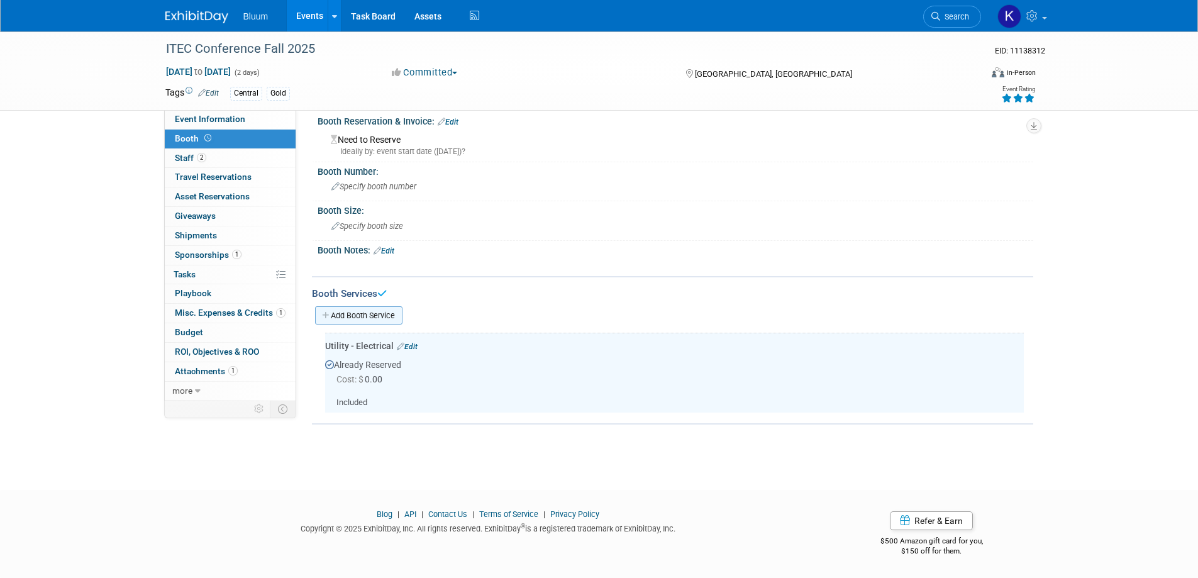
click at [363, 313] on link "Add Booth Service" at bounding box center [358, 315] width 87 height 18
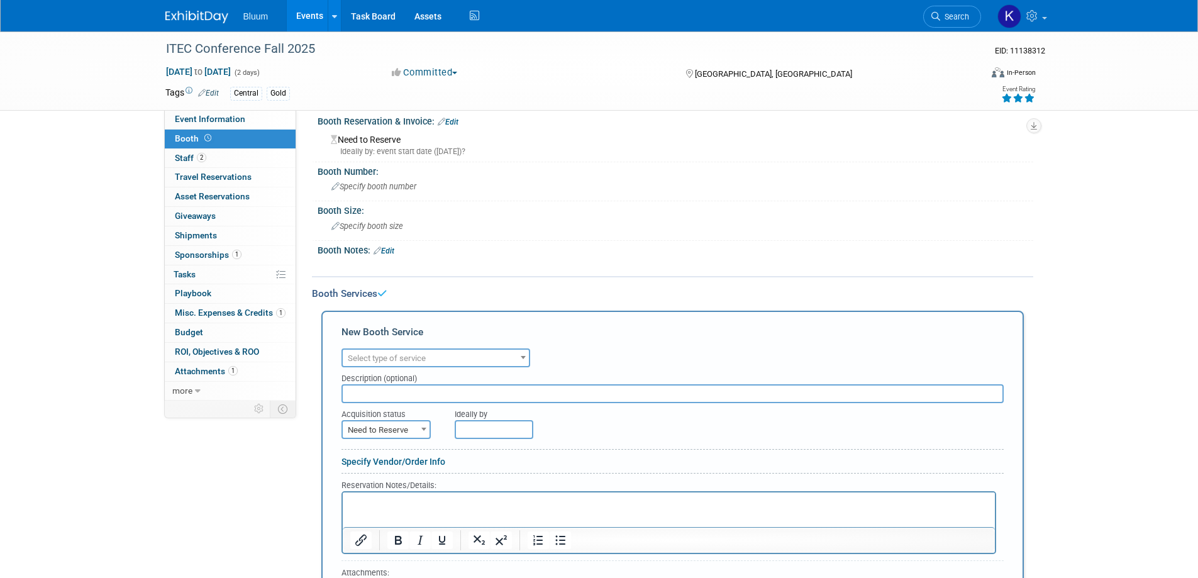
scroll to position [0, 0]
click at [430, 356] on span "Select type of service" at bounding box center [436, 359] width 186 height 18
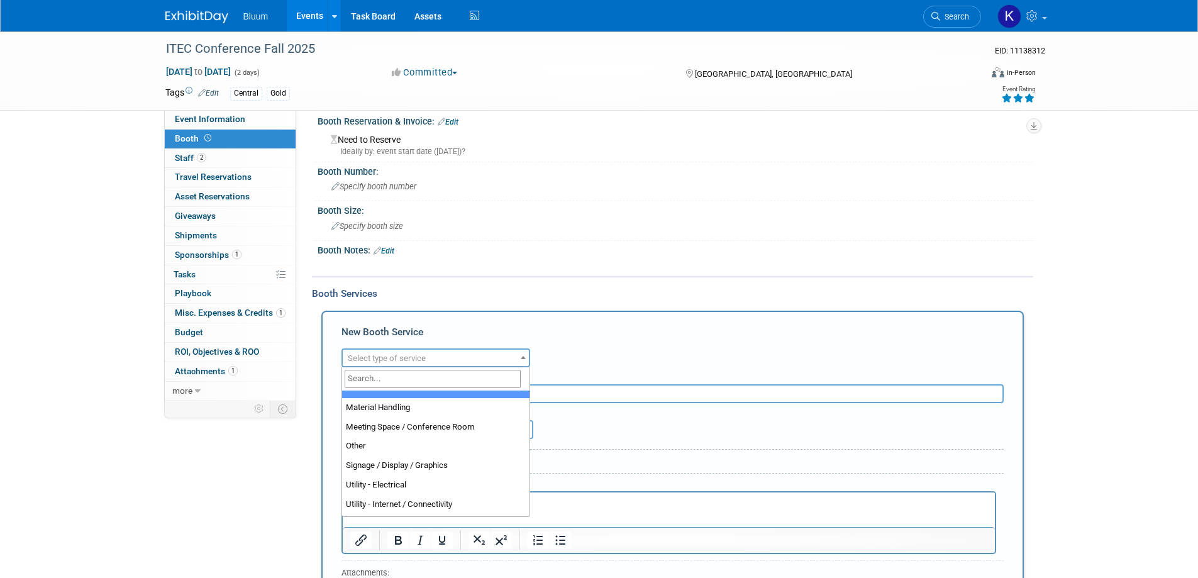
scroll to position [314, 0]
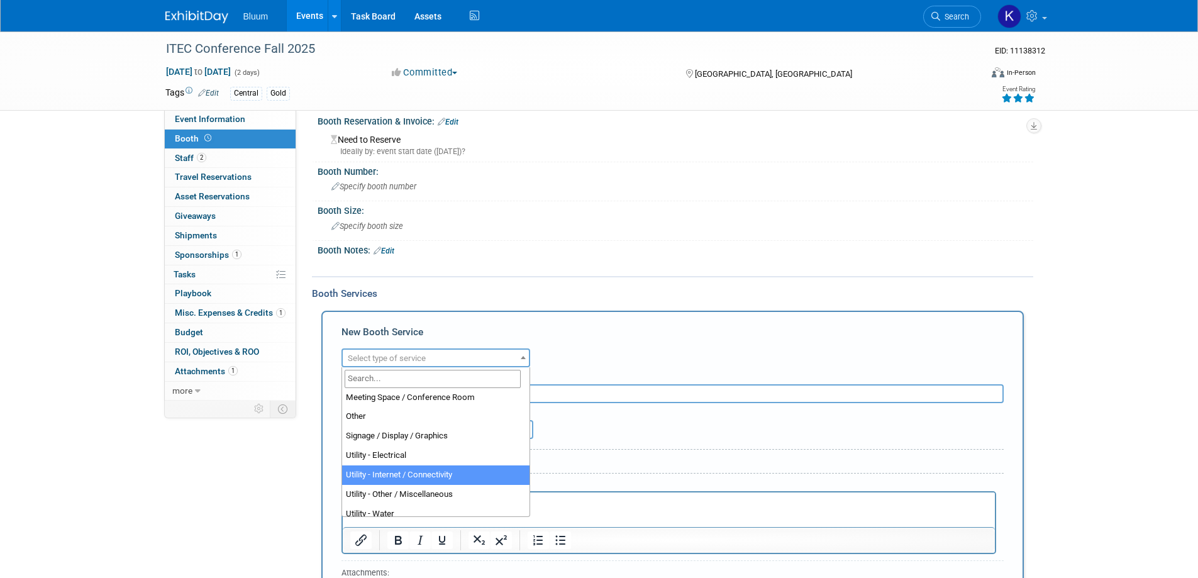
select select "18"
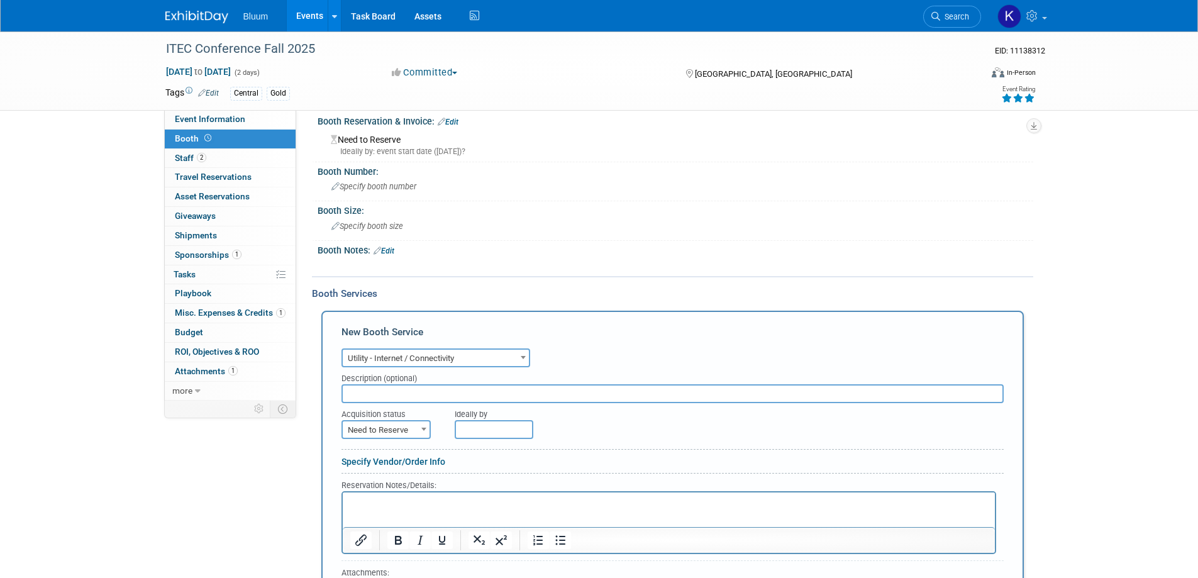
click at [397, 425] on span "Need to Reserve" at bounding box center [386, 430] width 87 height 18
select select "2"
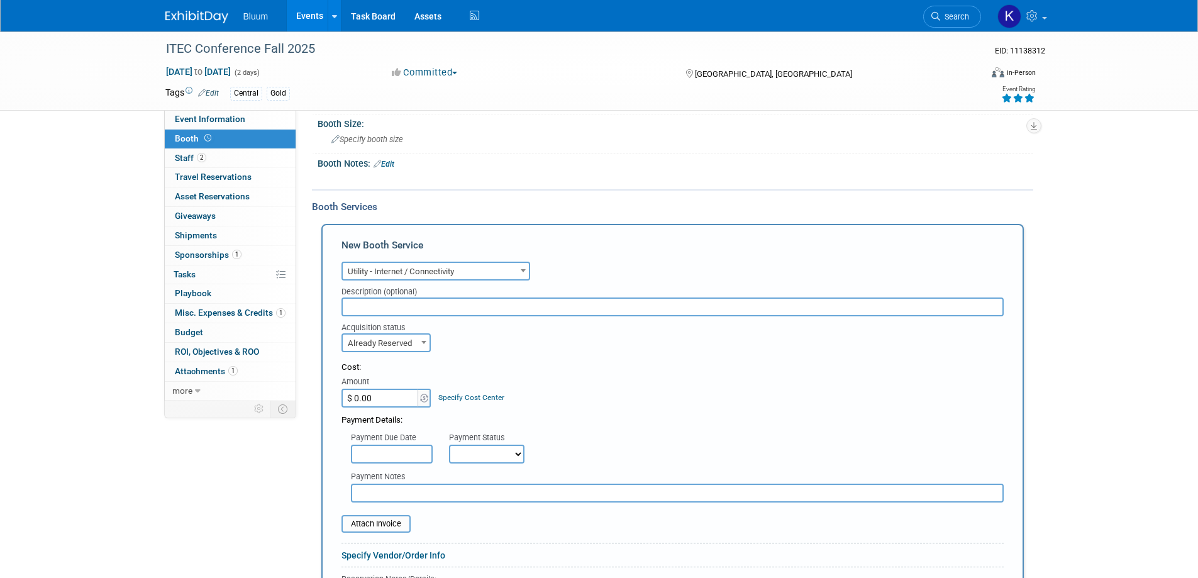
scroll to position [264, 0]
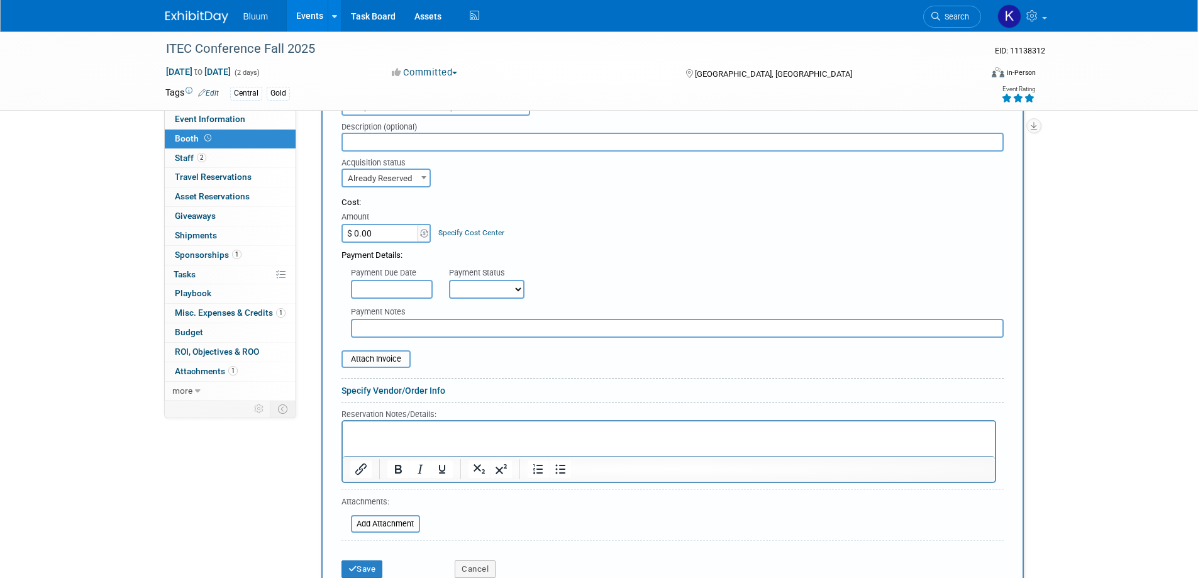
click at [375, 426] on p "Rich Text Area. Press ALT-0 for help." at bounding box center [669, 432] width 638 height 12
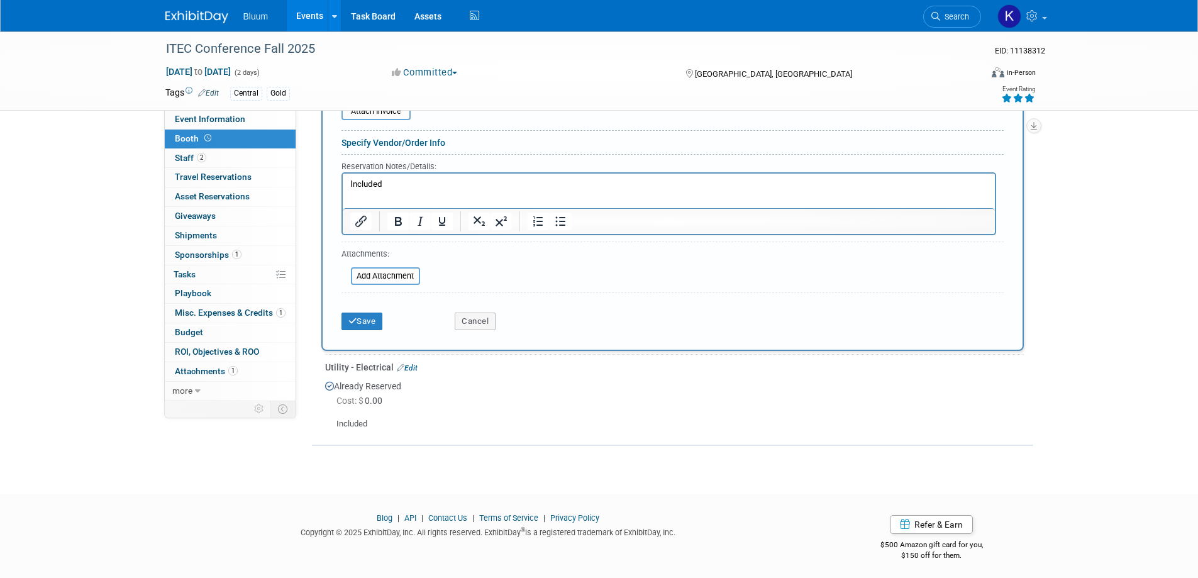
scroll to position [515, 0]
click at [373, 314] on button "Save" at bounding box center [363, 318] width 42 height 18
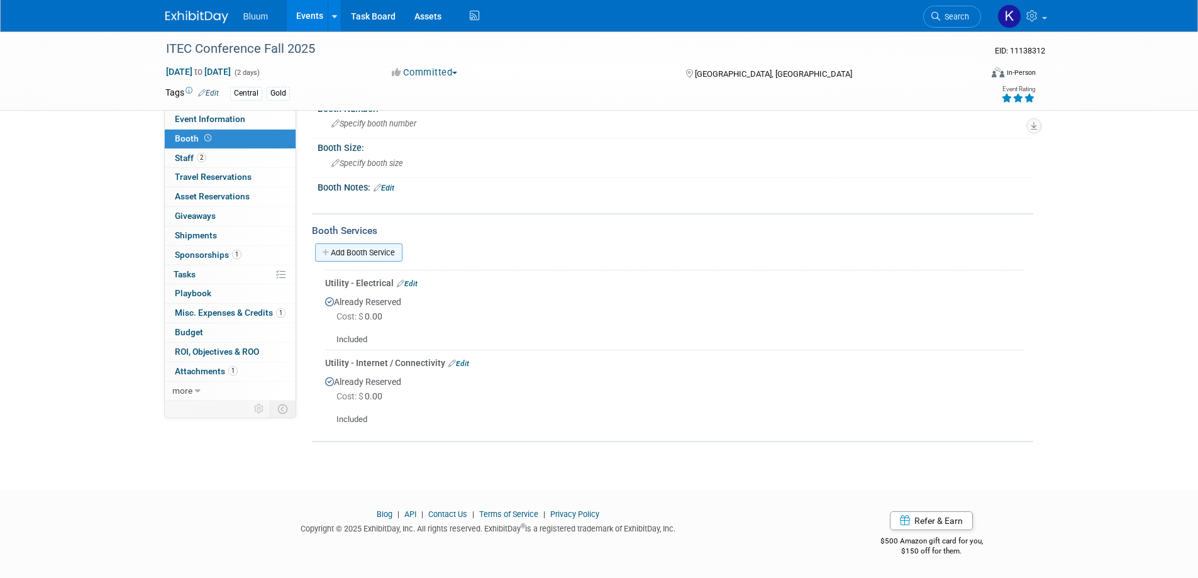
scroll to position [0, 0]
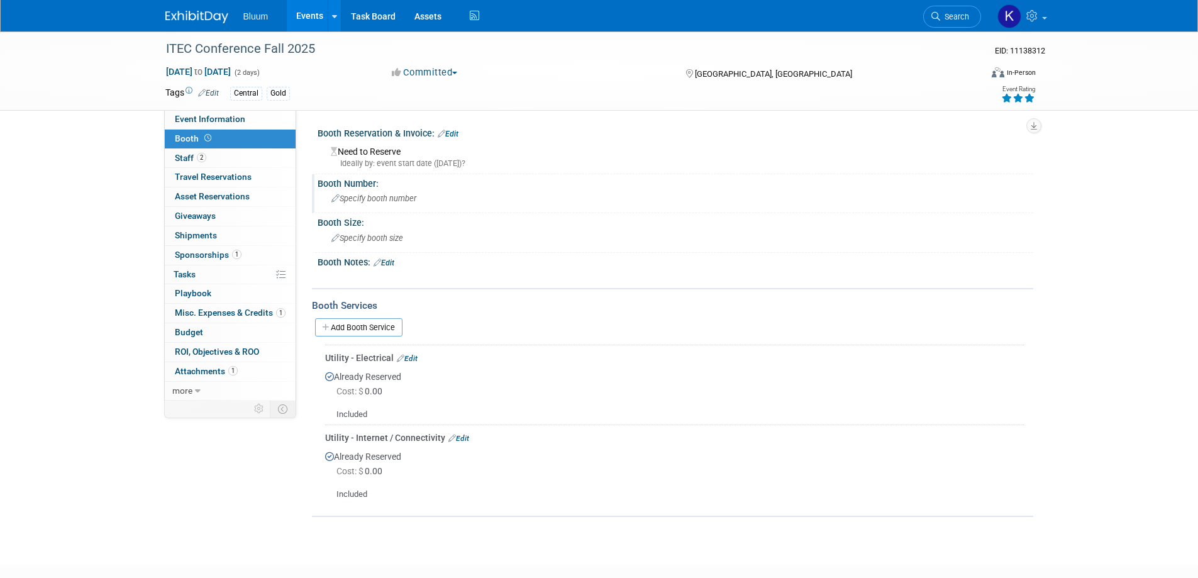
click at [360, 199] on span "Specify booth number" at bounding box center [373, 198] width 85 height 9
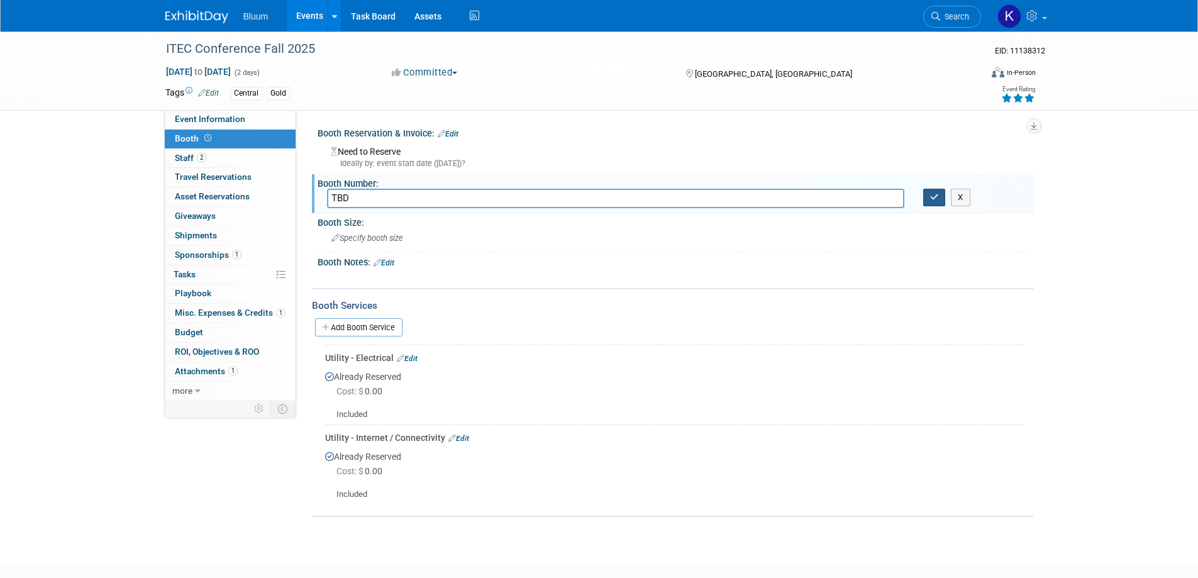
type input "TBD"
click at [930, 195] on button "button" at bounding box center [934, 198] width 23 height 18
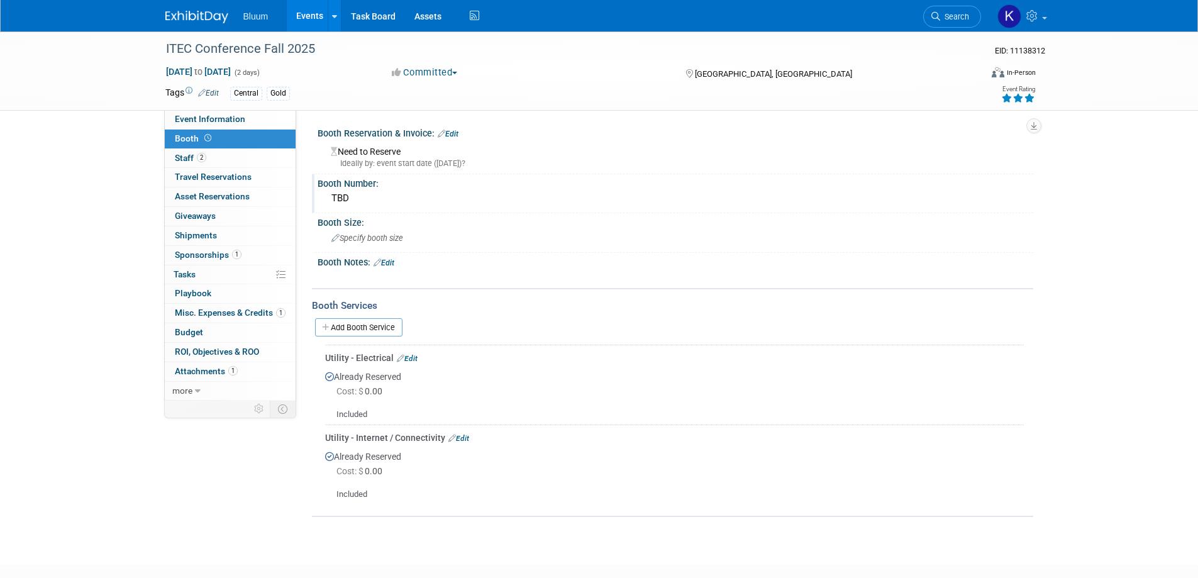
click at [455, 131] on link "Edit" at bounding box center [448, 134] width 21 height 9
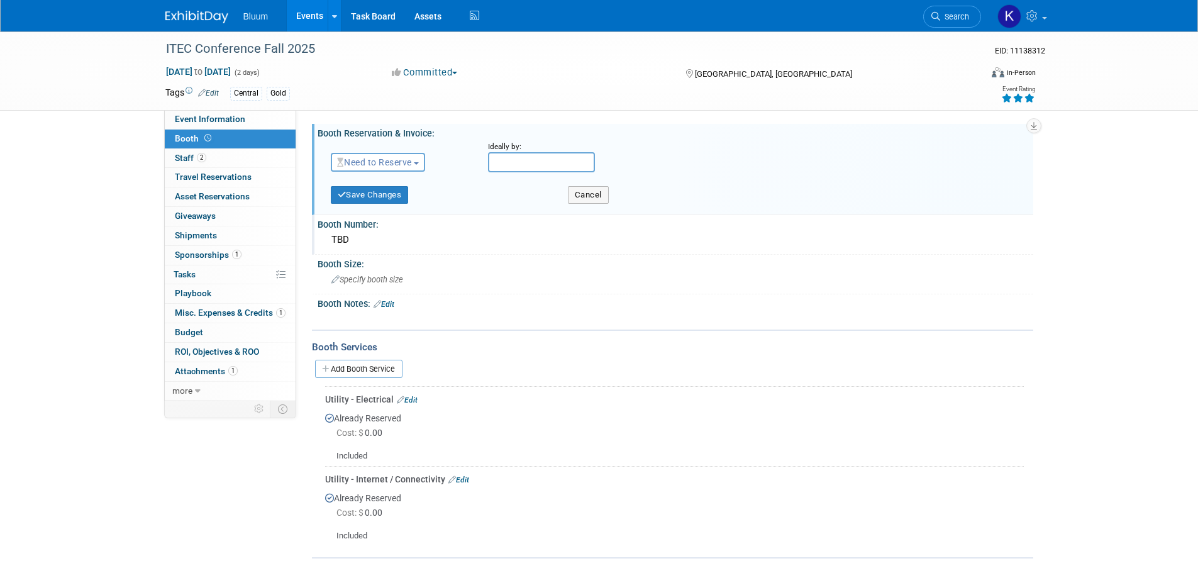
click at [412, 162] on span "Need to Reserve" at bounding box center [374, 162] width 75 height 10
click at [387, 206] on link "Reserved" at bounding box center [398, 201] width 135 height 18
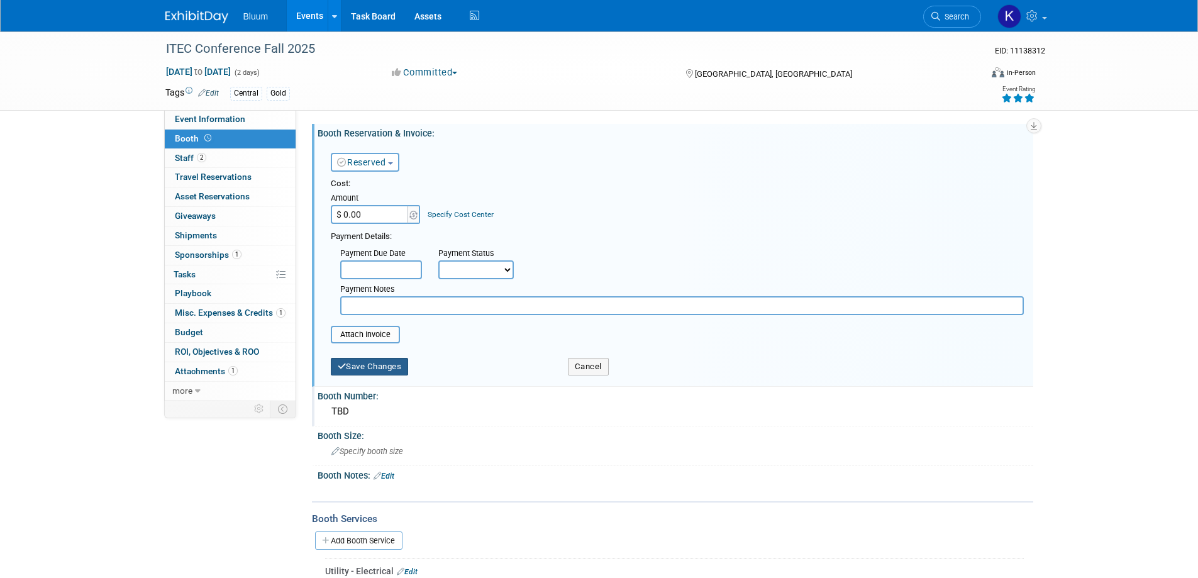
click at [358, 368] on button "Save Changes" at bounding box center [370, 367] width 78 height 18
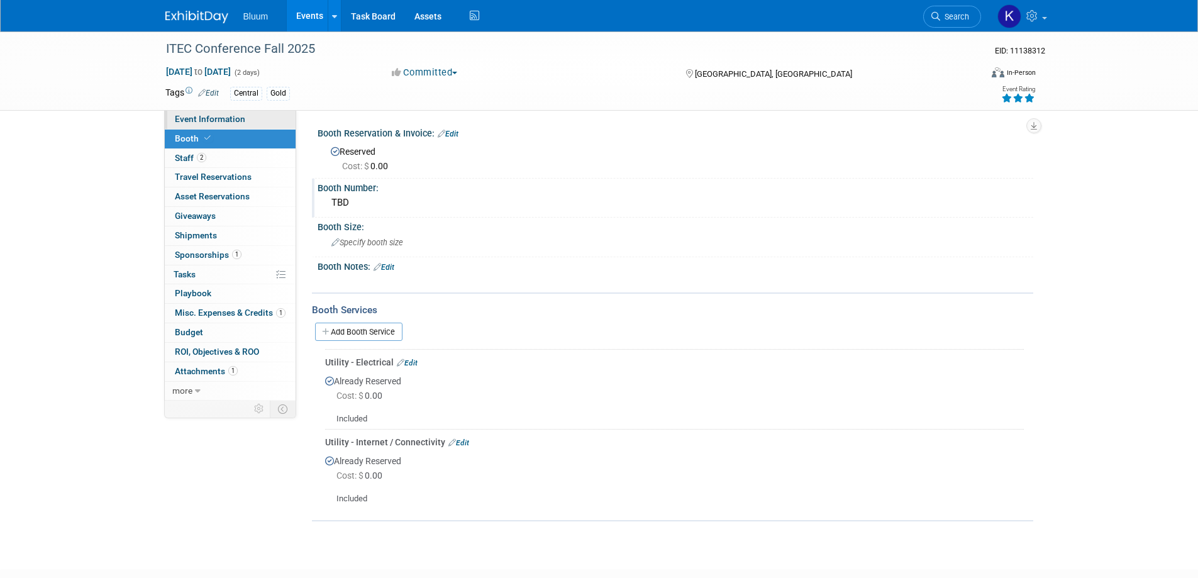
click at [242, 119] on span "Event Information" at bounding box center [210, 119] width 70 height 10
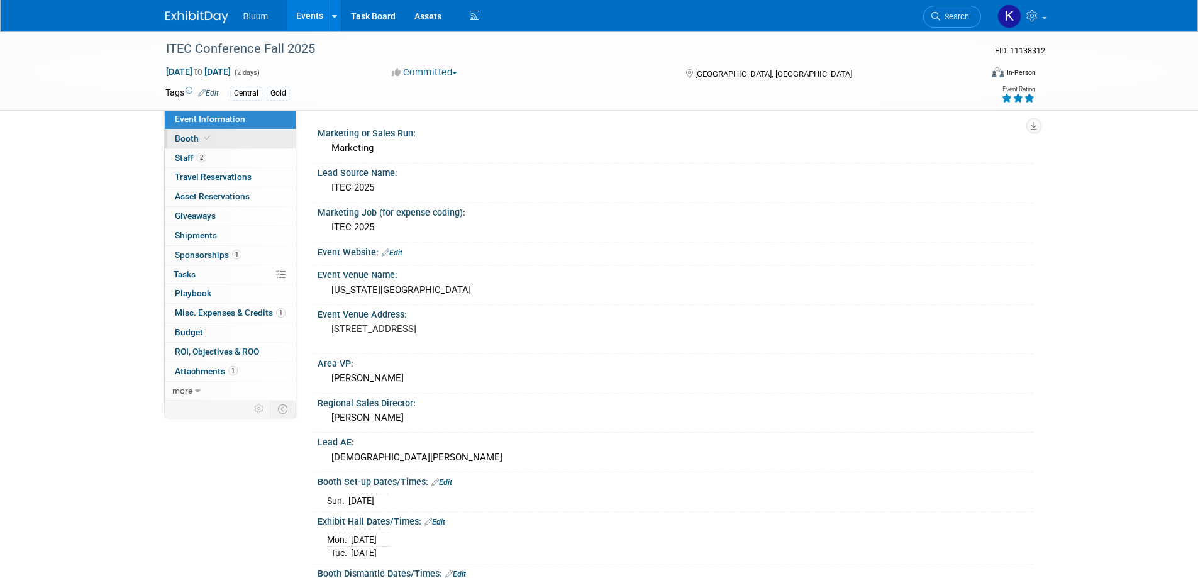
click at [197, 136] on span "Booth" at bounding box center [194, 138] width 38 height 10
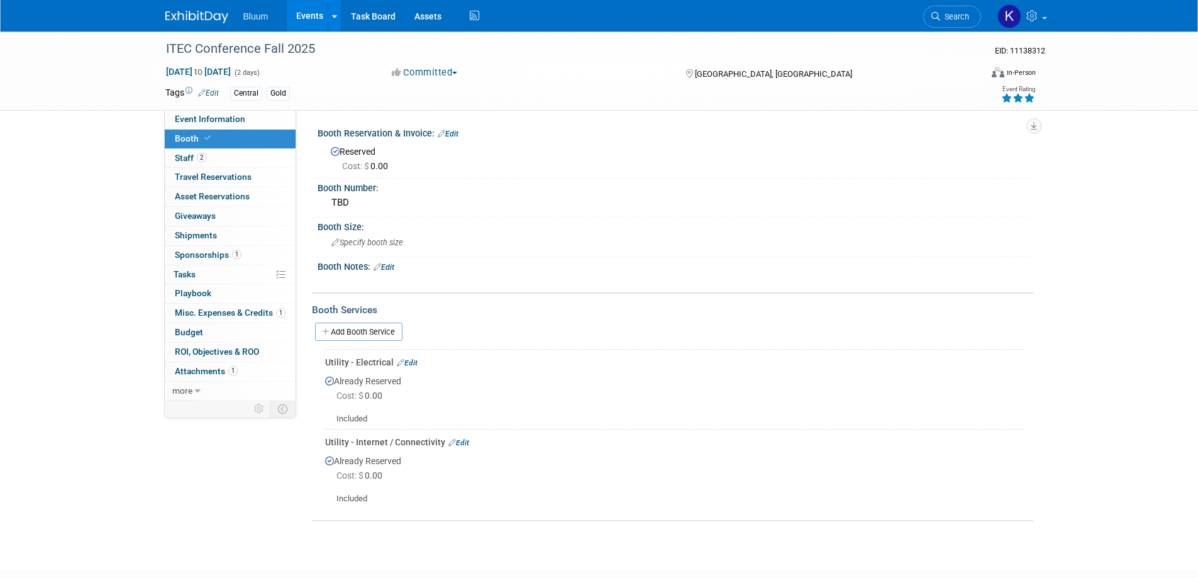
click at [389, 264] on link "Edit" at bounding box center [384, 267] width 21 height 9
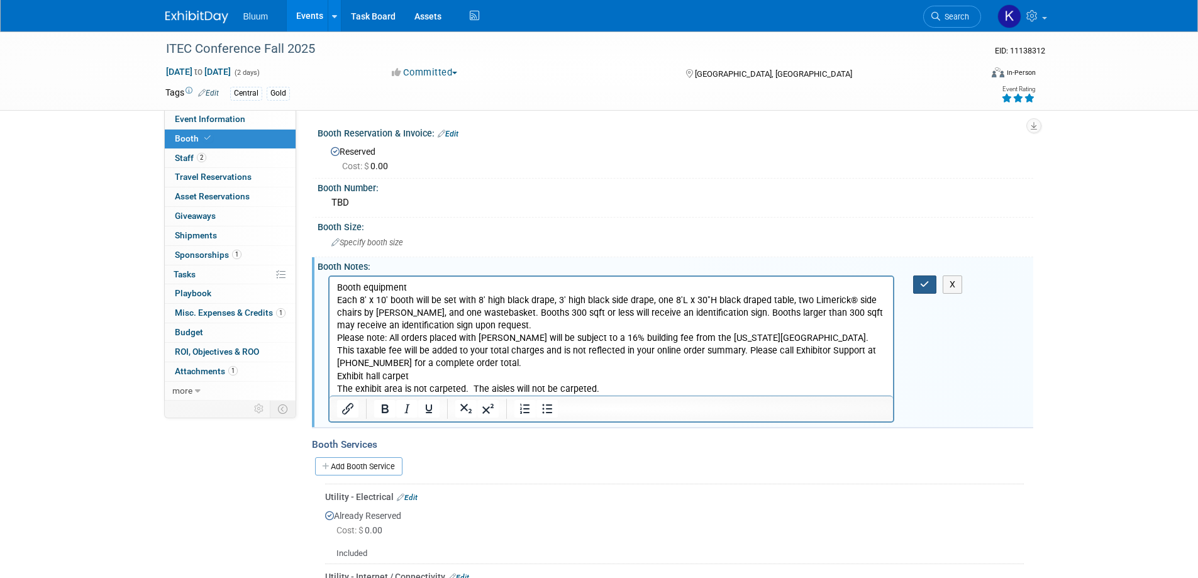
click at [921, 287] on icon "button" at bounding box center [924, 284] width 9 height 9
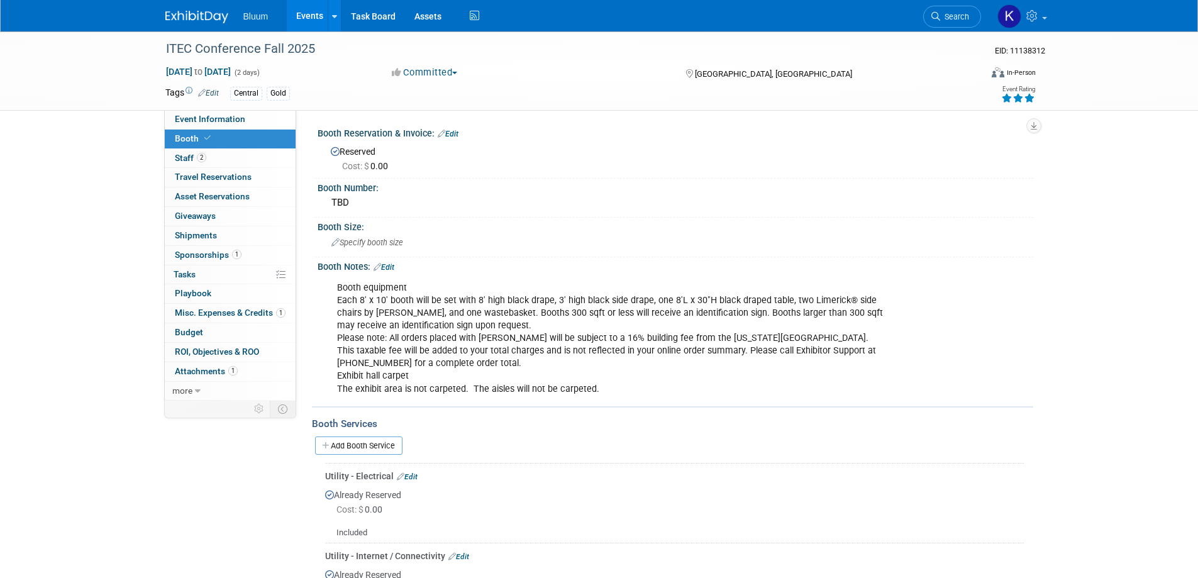
click at [390, 270] on link "Edit" at bounding box center [384, 267] width 21 height 9
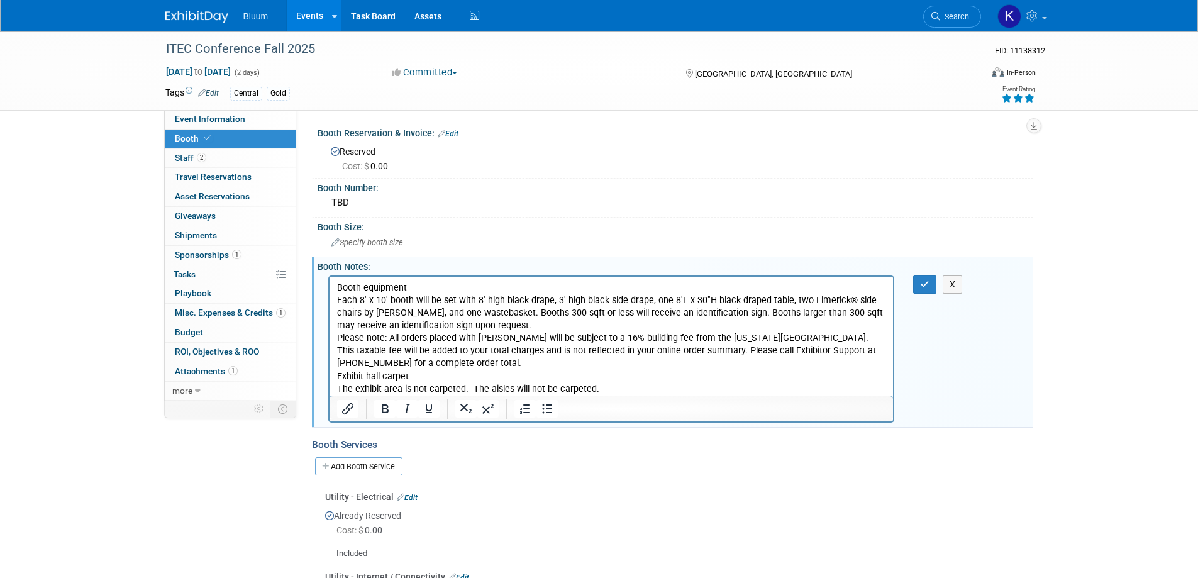
click at [336, 340] on html "Booth equipment Each 8' x 10' booth will be set with 8' high black drape, 3' hi…" at bounding box center [611, 335] width 564 height 119
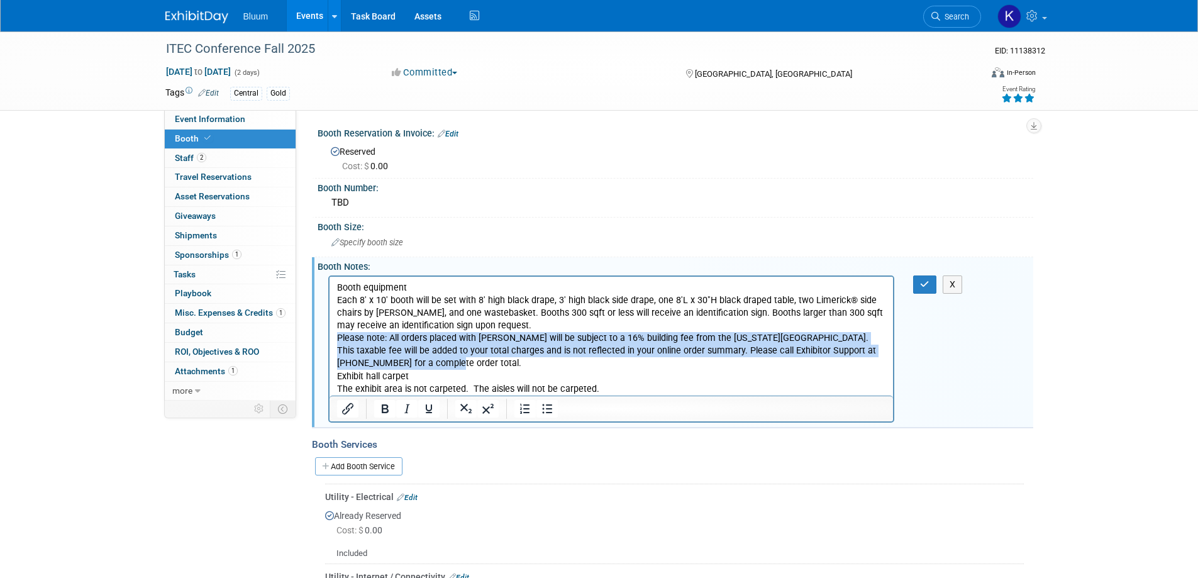
drag, startPoint x: 336, startPoint y: 340, endPoint x: 445, endPoint y: 361, distance: 110.9
click at [445, 361] on p "Booth equipment Each 8' x 10' booth will be set with 8' high black drape, 3' hi…" at bounding box center [611, 338] width 550 height 114
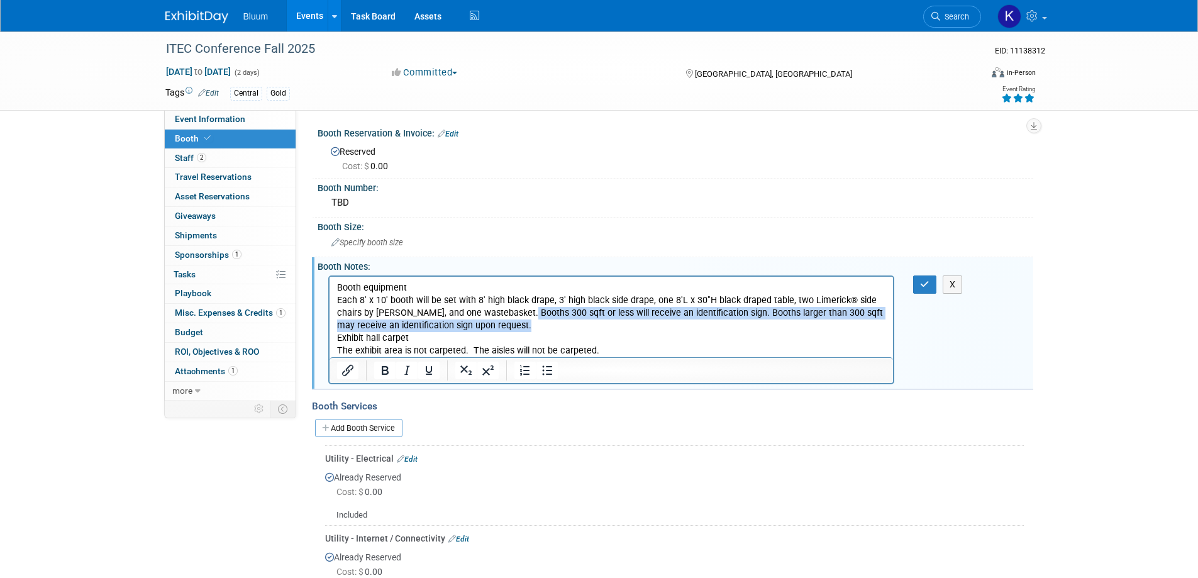
drag, startPoint x: 522, startPoint y: 309, endPoint x: 527, endPoint y: 321, distance: 13.0
click at [527, 321] on p "Booth equipment Each 8' x 10' booth will be set with 8' high black drape, 3' hi…" at bounding box center [611, 318] width 550 height 75
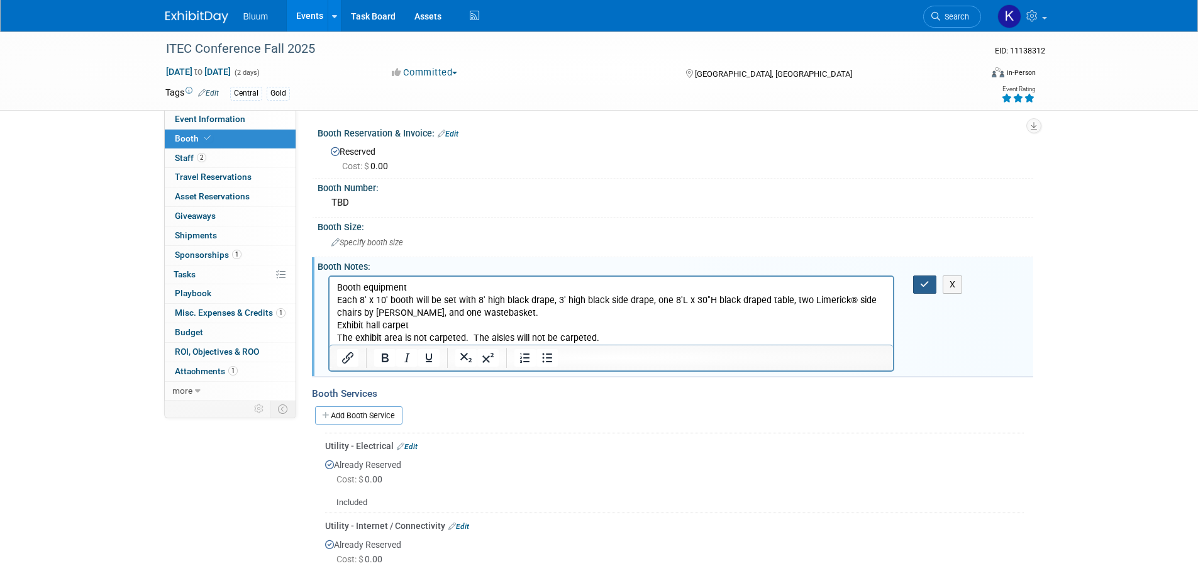
click at [921, 287] on icon "button" at bounding box center [924, 284] width 9 height 9
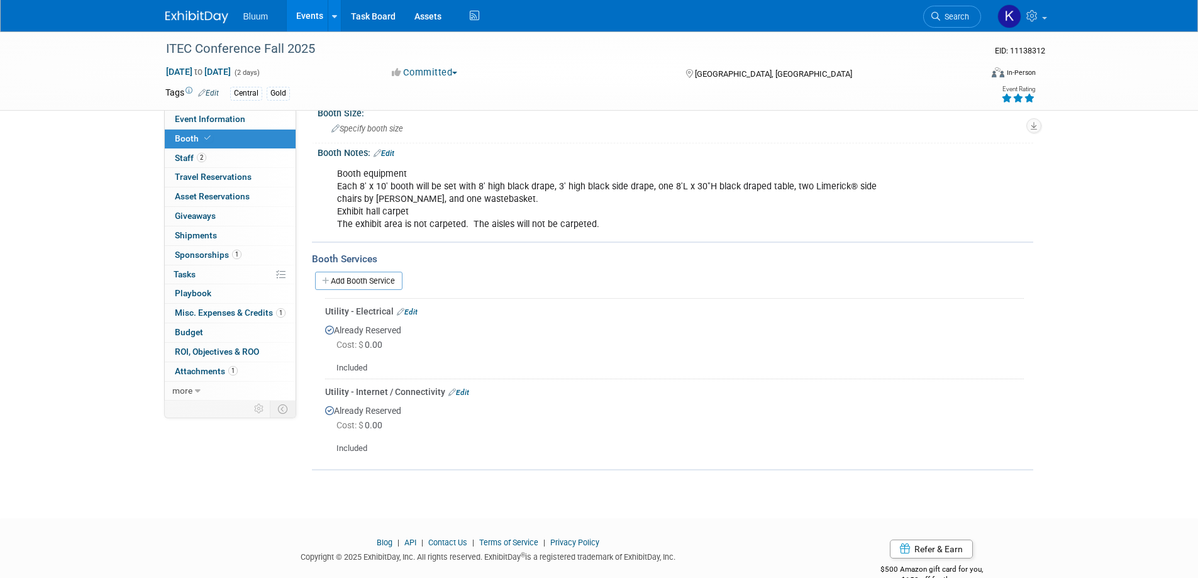
scroll to position [142, 0]
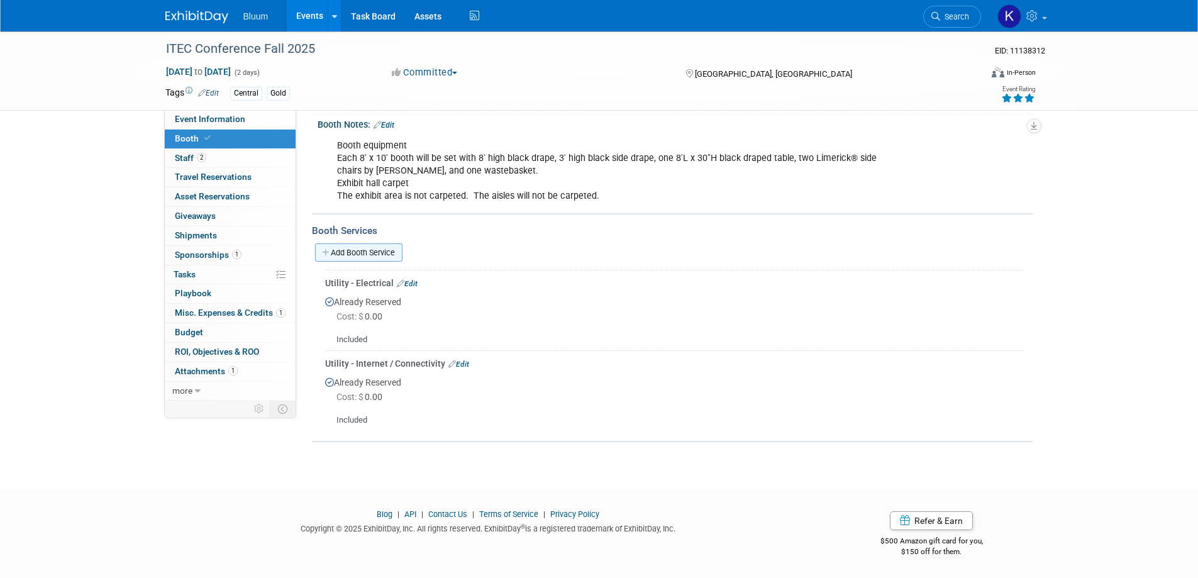
click at [384, 250] on link "Add Booth Service" at bounding box center [358, 252] width 87 height 18
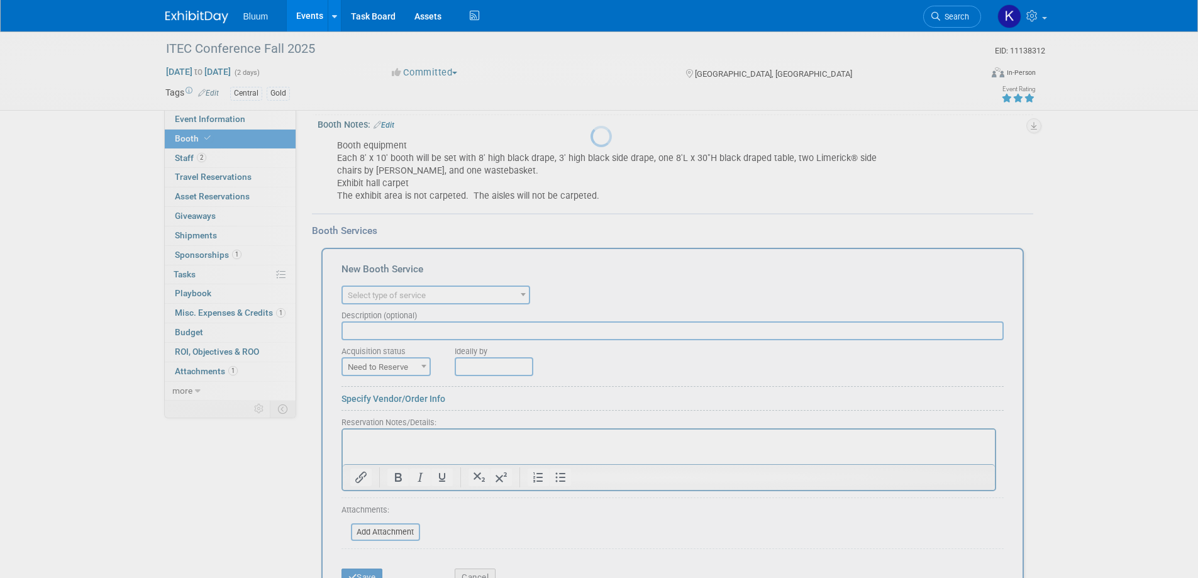
scroll to position [0, 0]
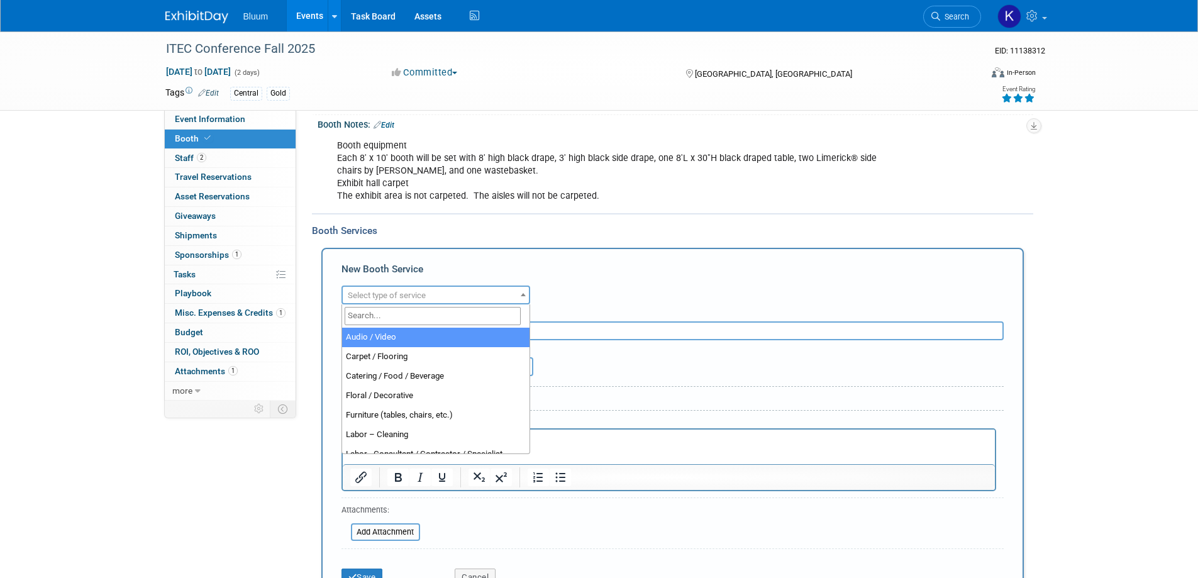
click at [464, 295] on span "Select type of service" at bounding box center [436, 296] width 186 height 18
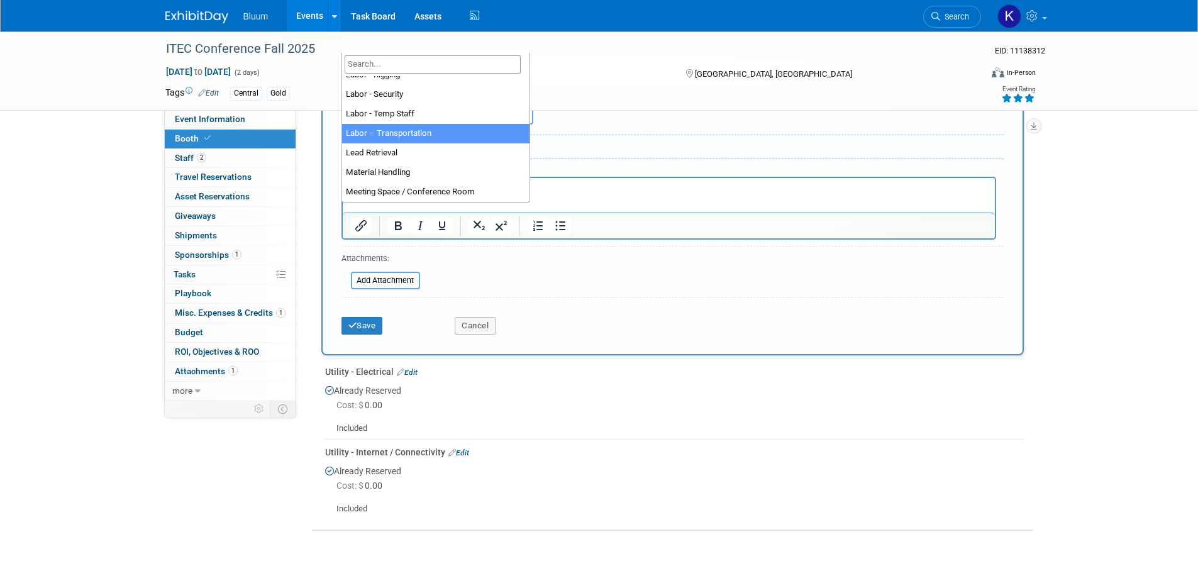
scroll to position [189, 0]
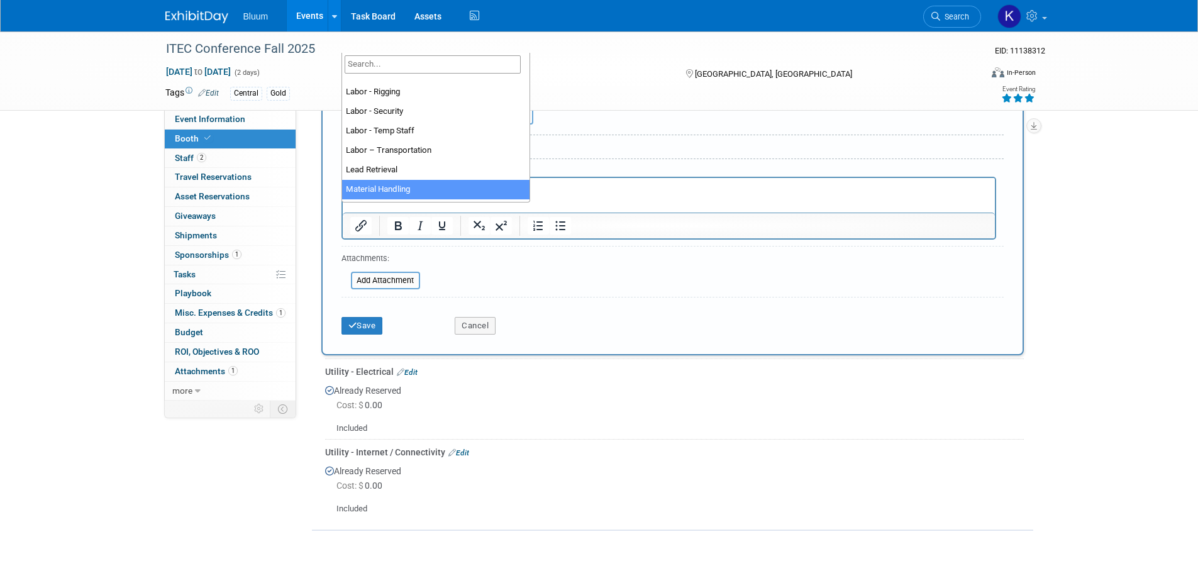
select select "10"
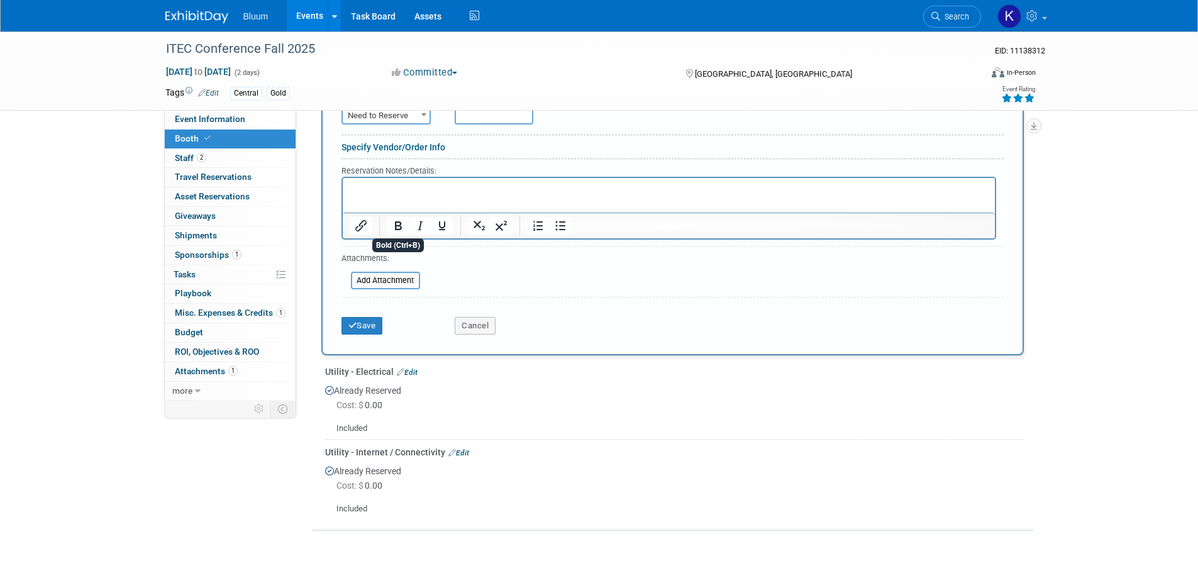
click at [381, 195] on html at bounding box center [668, 186] width 652 height 17
click at [361, 325] on button "Save" at bounding box center [363, 326] width 42 height 18
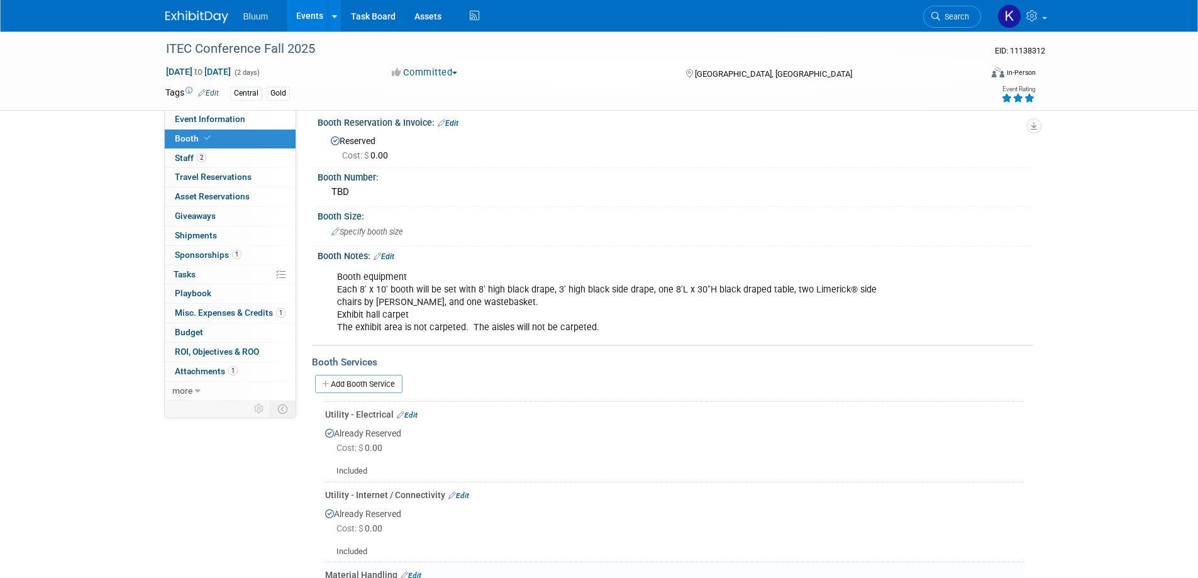
scroll to position [0, 0]
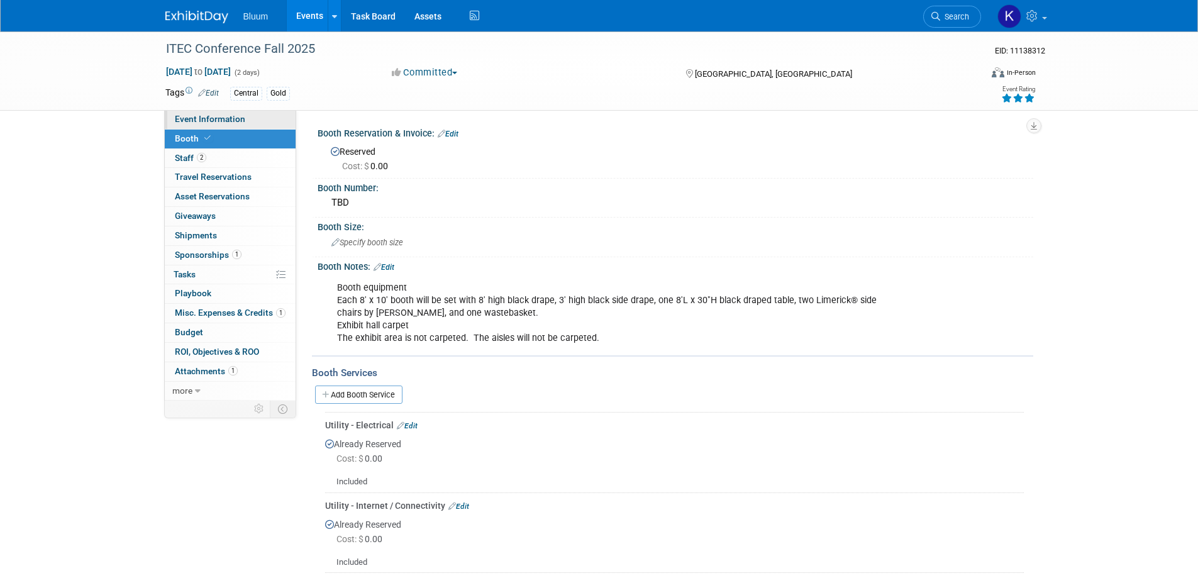
click at [208, 119] on span "Event Information" at bounding box center [210, 119] width 70 height 10
